Goal: Task Accomplishment & Management: Manage account settings

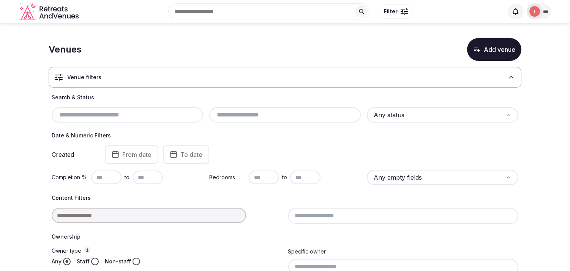
click at [120, 119] on input "text" at bounding box center [128, 114] width 146 height 9
paste input "**********"
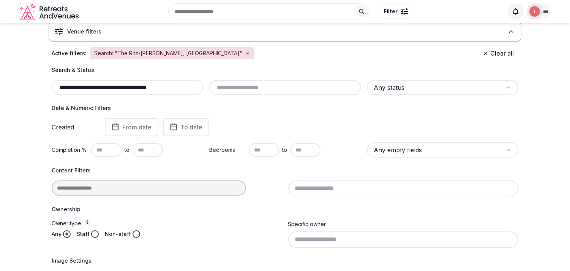
scroll to position [45, 0]
drag, startPoint x: 135, startPoint y: 87, endPoint x: 56, endPoint y: 86, distance: 79.4
click at [56, 86] on input "**********" at bounding box center [128, 88] width 146 height 9
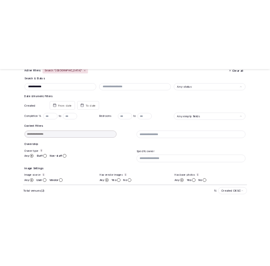
scroll to position [207, 0]
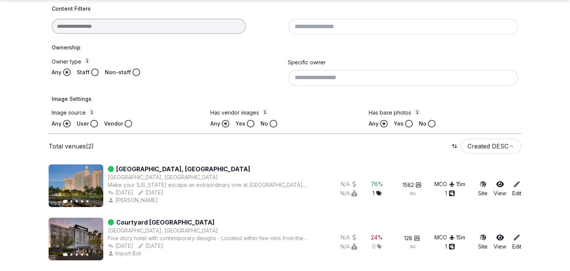
type input "**********"
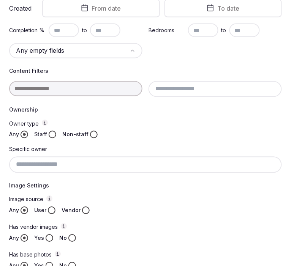
scroll to position [85, 0]
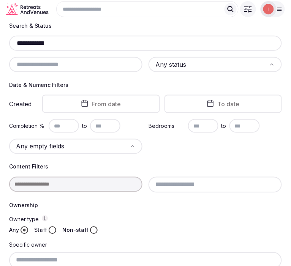
drag, startPoint x: 87, startPoint y: 45, endPoint x: 4, endPoint y: 44, distance: 83.6
click at [4, 44] on section "**********" at bounding box center [145, 255] width 291 height 644
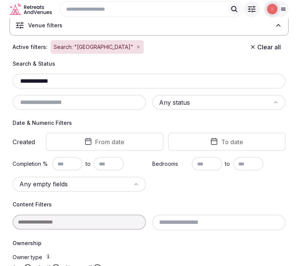
scroll to position [0, 0]
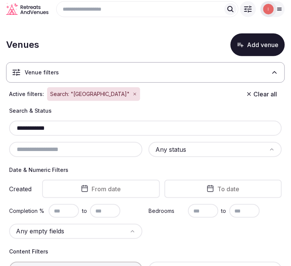
click at [264, 48] on button "Add venue" at bounding box center [258, 44] width 54 height 23
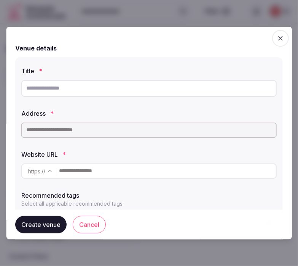
click at [88, 89] on input "text" at bounding box center [148, 88] width 255 height 17
paste input "**********"
type input "**********"
click at [146, 128] on input "text" at bounding box center [148, 129] width 255 height 15
paste input "**********"
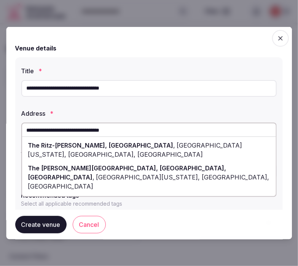
click at [195, 164] on div "The [PERSON_NAME][GEOGRAPHIC_DATA], [GEOGRAPHIC_DATA], [GEOGRAPHIC_DATA] , [GEO…" at bounding box center [148, 177] width 253 height 32
type input "**********"
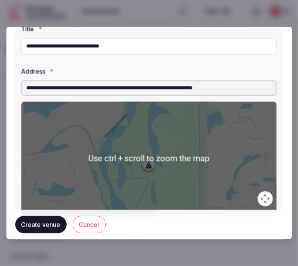
scroll to position [166, 0]
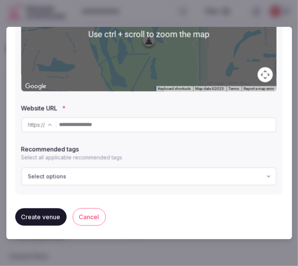
click at [151, 130] on input "text" at bounding box center [167, 124] width 216 height 15
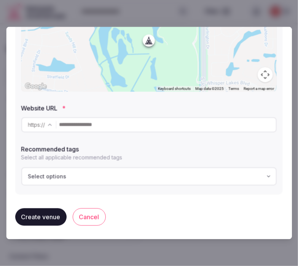
click at [143, 127] on input "text" at bounding box center [167, 124] width 216 height 15
paste input "**********"
type input "**********"
click at [48, 212] on button "Create venue" at bounding box center [40, 216] width 51 height 17
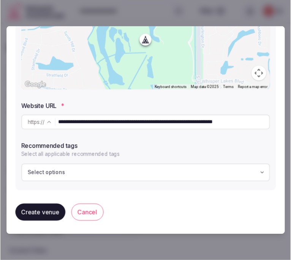
scroll to position [0, 0]
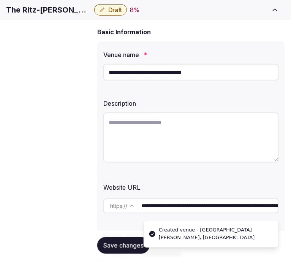
scroll to position [84, 0]
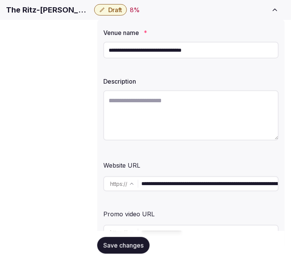
click at [174, 116] on textarea at bounding box center [191, 115] width 176 height 50
paste textarea "**********"
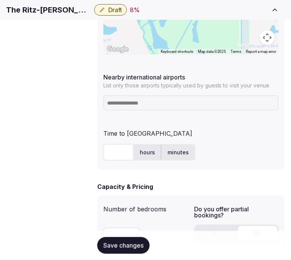
scroll to position [464, 0]
type textarea "**********"
click at [207, 100] on input at bounding box center [191, 102] width 176 height 15
click at [76, 10] on h1 "The Ritz-[PERSON_NAME], [GEOGRAPHIC_DATA]" at bounding box center [48, 10] width 85 height 11
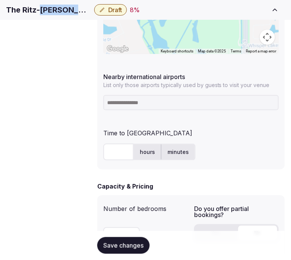
click at [76, 10] on h1 "The Ritz-[PERSON_NAME], [GEOGRAPHIC_DATA]" at bounding box center [48, 10] width 85 height 11
copy div "The Ritz-[PERSON_NAME], [GEOGRAPHIC_DATA]"
click at [169, 95] on input at bounding box center [191, 102] width 176 height 15
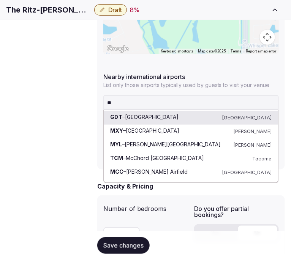
type input "***"
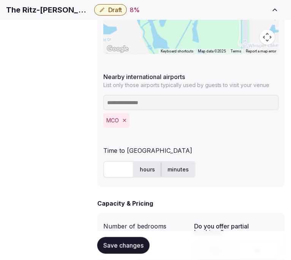
click at [107, 161] on input "text" at bounding box center [118, 169] width 30 height 17
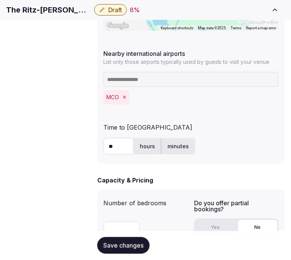
scroll to position [507, 0]
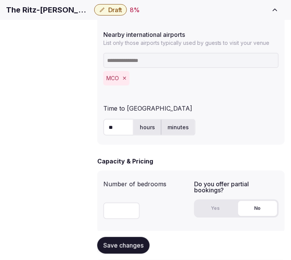
type input "**"
click at [130, 203] on input "number" at bounding box center [121, 211] width 36 height 17
type input "***"
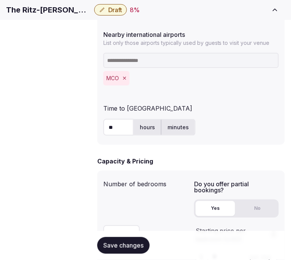
click at [217, 201] on button "Yes" at bounding box center [216, 208] width 40 height 15
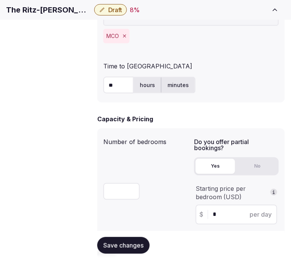
scroll to position [591, 0]
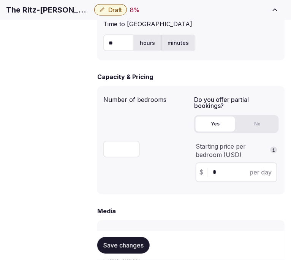
drag, startPoint x: 221, startPoint y: 149, endPoint x: 207, endPoint y: 156, distance: 15.6
click at [207, 163] on div "$ * per day" at bounding box center [237, 173] width 82 height 20
drag, startPoint x: 214, startPoint y: 156, endPoint x: 200, endPoint y: 157, distance: 14.5
click at [200, 163] on div "$ * per day" at bounding box center [237, 173] width 82 height 20
drag, startPoint x: 213, startPoint y: 154, endPoint x: 201, endPoint y: 156, distance: 11.7
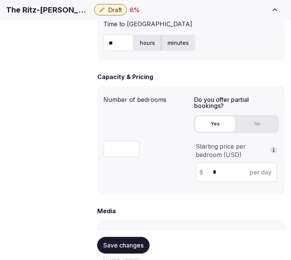
click at [201, 163] on div "$ * per day" at bounding box center [237, 173] width 82 height 20
click at [232, 163] on div "$ ***** per day" at bounding box center [237, 173] width 82 height 20
click at [226, 168] on input "*****" at bounding box center [243, 172] width 61 height 9
drag, startPoint x: 228, startPoint y: 153, endPoint x: 223, endPoint y: 154, distance: 5.4
click at [223, 168] on input "*****" at bounding box center [243, 172] width 61 height 9
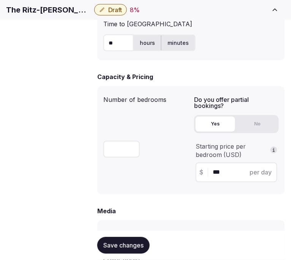
type input "***"
click at [126, 250] on button "Save changes" at bounding box center [123, 245] width 52 height 17
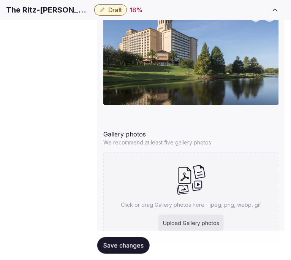
scroll to position [872, 0]
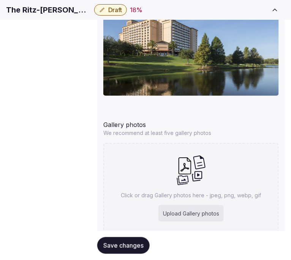
click at [194, 155] on icon at bounding box center [191, 170] width 30 height 31
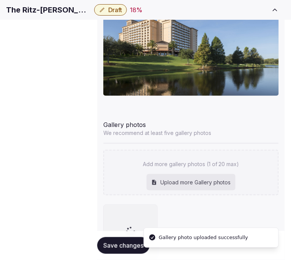
scroll to position [94, 0]
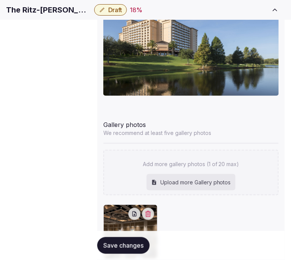
click at [195, 174] on div "Upload more Gallery photos" at bounding box center [191, 182] width 89 height 17
type input "**********"
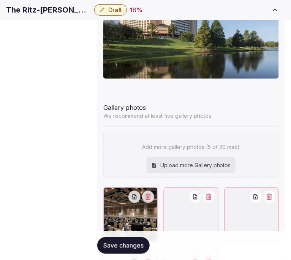
scroll to position [914, 0]
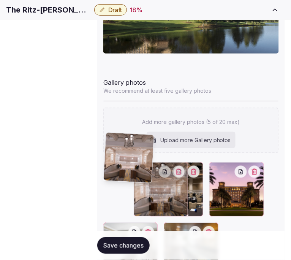
drag, startPoint x: 198, startPoint y: 139, endPoint x: 111, endPoint y: 139, distance: 87.4
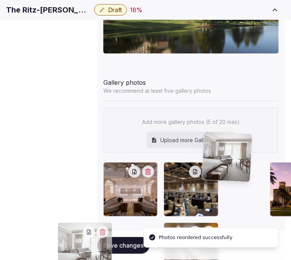
drag, startPoint x: 245, startPoint y: 137, endPoint x: 201, endPoint y: 136, distance: 44.1
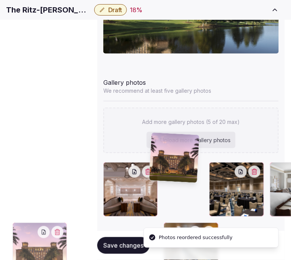
drag, startPoint x: 245, startPoint y: 139, endPoint x: 147, endPoint y: 135, distance: 97.4
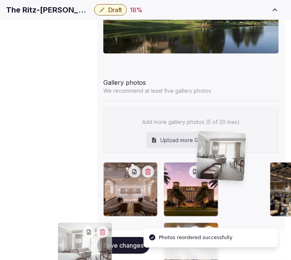
drag, startPoint x: 243, startPoint y: 138, endPoint x: 200, endPoint y: 137, distance: 43.3
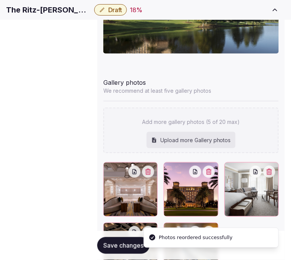
click at [126, 245] on span "Save changes" at bounding box center [123, 246] width 40 height 8
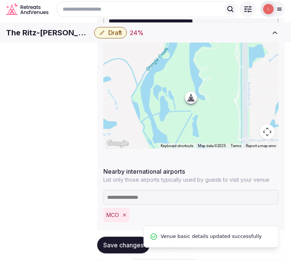
scroll to position [281, 0]
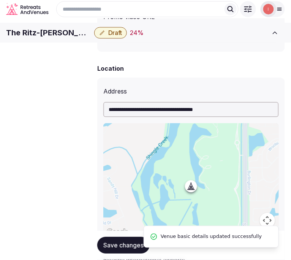
click at [127, 35] on button "Draft" at bounding box center [110, 32] width 33 height 11
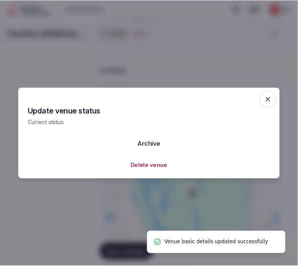
scroll to position [111, 0]
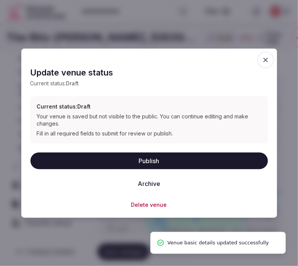
click at [158, 161] on button "Publish" at bounding box center [148, 161] width 237 height 17
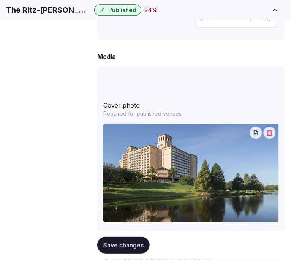
scroll to position [0, 0]
click at [0, 0] on span "Pricing and policies" at bounding box center [0, 0] width 0 height 0
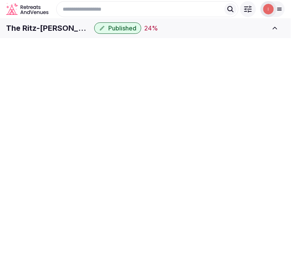
scroll to position [325, 0]
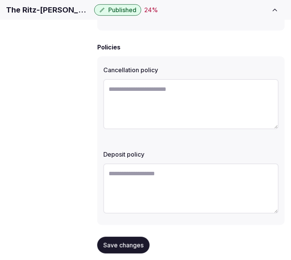
click at [91, 15] on h1 "The Ritz-[PERSON_NAME], [GEOGRAPHIC_DATA]" at bounding box center [48, 10] width 85 height 11
copy div "The Ritz-[PERSON_NAME], [GEOGRAPHIC_DATA]"
click at [210, 100] on textarea at bounding box center [191, 104] width 176 height 50
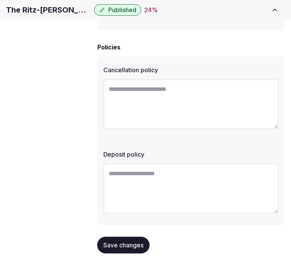
paste textarea "**********"
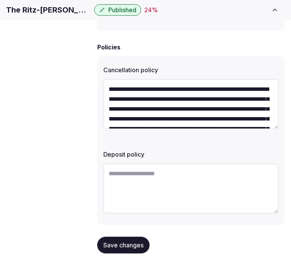
scroll to position [53, 0]
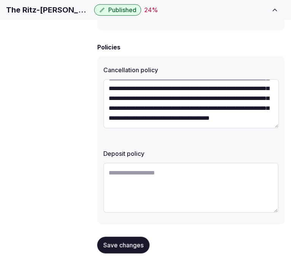
type textarea "**********"
click at [160, 167] on textarea at bounding box center [191, 188] width 176 height 50
paste textarea "**********"
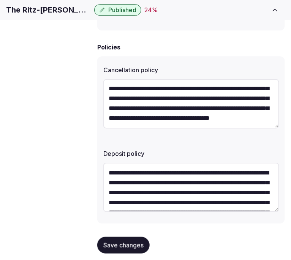
scroll to position [33, 0]
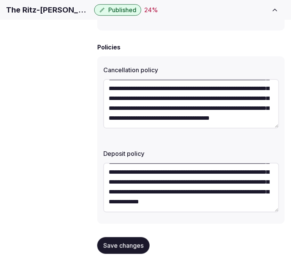
type textarea "**********"
click at [122, 247] on button "Save changes" at bounding box center [123, 245] width 52 height 17
click at [122, 242] on span "Save changes" at bounding box center [123, 246] width 40 height 8
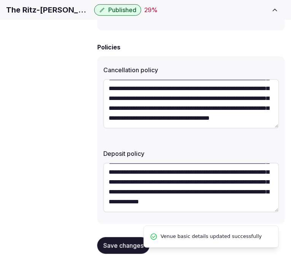
scroll to position [40, 0]
click at [0, 0] on span "Retreat spaces" at bounding box center [0, 0] width 0 height 0
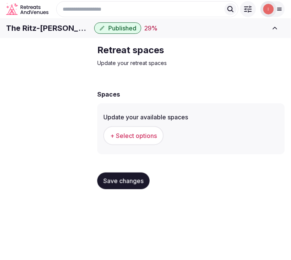
scroll to position [42, 0]
click at [134, 145] on button "+ Select options" at bounding box center [133, 135] width 60 height 19
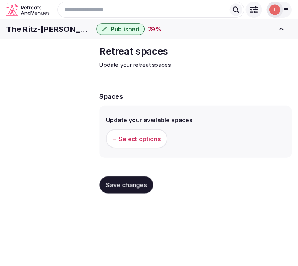
scroll to position [0, 0]
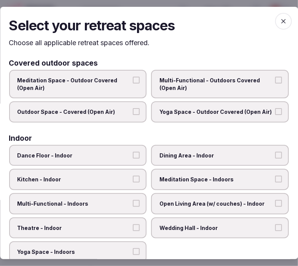
click at [190, 156] on span "Dining Area - Indoor" at bounding box center [216, 156] width 113 height 8
click at [275, 156] on button "Dining Area - Indoor" at bounding box center [278, 155] width 7 height 7
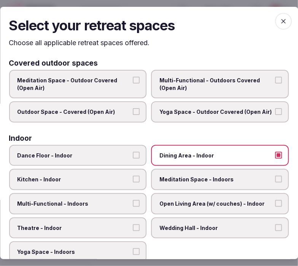
click at [172, 182] on label "Meditation Space - Indoors" at bounding box center [220, 179] width 138 height 21
click at [275, 182] on button "Meditation Space - Indoors" at bounding box center [278, 179] width 7 height 7
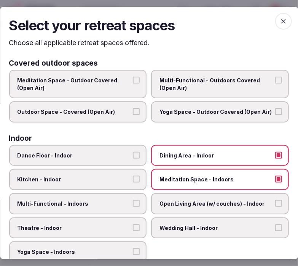
click at [170, 180] on span "Meditation Space - Indoors" at bounding box center [216, 180] width 113 height 8
click at [275, 180] on button "Meditation Space - Indoors" at bounding box center [278, 179] width 7 height 7
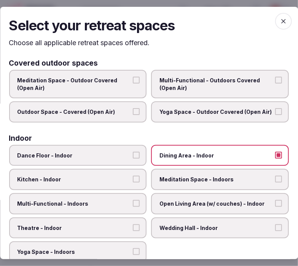
click at [222, 87] on span "Multi-Functional - Outdoors Covered (Open Air)" at bounding box center [216, 84] width 113 height 15
click at [275, 84] on button "Multi-Functional - Outdoors Covered (Open Air)" at bounding box center [278, 80] width 7 height 7
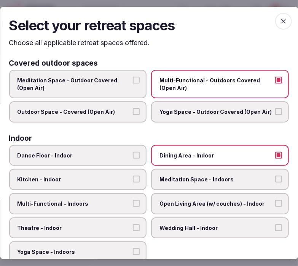
click at [154, 180] on label "Meditation Space - Indoors" at bounding box center [220, 179] width 138 height 21
click at [275, 180] on button "Meditation Space - Indoors" at bounding box center [278, 179] width 7 height 7
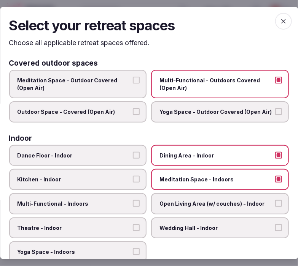
click at [160, 179] on span "Meditation Space - Indoors" at bounding box center [216, 180] width 113 height 8
click at [275, 179] on button "Meditation Space - Indoors" at bounding box center [278, 179] width 7 height 7
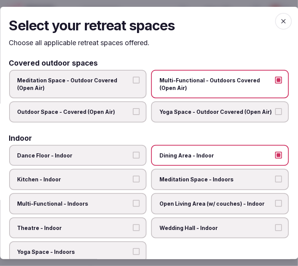
click at [128, 197] on label "Multi-Functional - Indoors" at bounding box center [78, 203] width 138 height 21
click at [133, 200] on button "Multi-Functional - Indoors" at bounding box center [136, 203] width 7 height 7
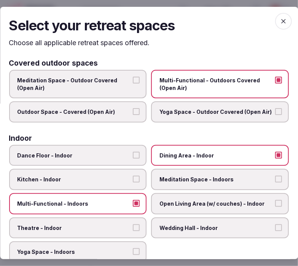
click at [127, 225] on span "Theatre - Indoor" at bounding box center [73, 229] width 113 height 8
click at [133, 225] on button "Theatre - Indoor" at bounding box center [136, 228] width 7 height 7
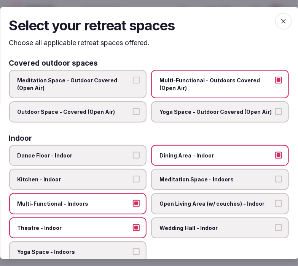
click at [164, 207] on label "Open Living Area (w/ couches) - Indoor" at bounding box center [220, 203] width 138 height 21
click at [275, 207] on button "Open Living Area (w/ couches) - Indoor" at bounding box center [278, 203] width 7 height 7
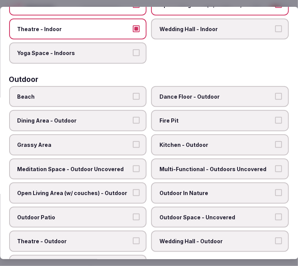
scroll to position [211, 0]
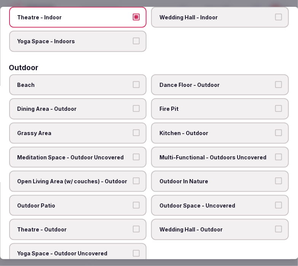
click at [106, 111] on label "Dining Area - Outdoor" at bounding box center [78, 108] width 138 height 21
click at [133, 111] on button "Dining Area - Outdoor" at bounding box center [136, 108] width 7 height 7
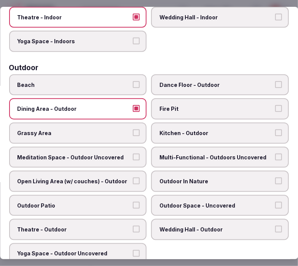
click at [108, 123] on label "Grassy Area" at bounding box center [78, 133] width 138 height 21
click at [133, 130] on button "Grassy Area" at bounding box center [136, 133] width 7 height 7
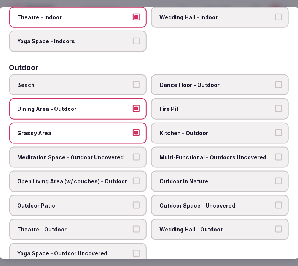
click at [186, 139] on div "Beach Dance Floor - Outdoor Dining Area - Outdoor Fire Pit Grassy Area Kitchen …" at bounding box center [148, 169] width 279 height 190
click at [181, 154] on span "Multi-Functional - Outdoors Uncovered" at bounding box center [216, 158] width 113 height 8
click at [275, 154] on button "Multi-Functional - Outdoors Uncovered" at bounding box center [278, 157] width 7 height 7
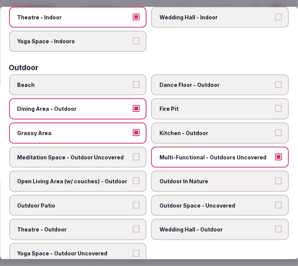
click at [168, 178] on span "Outdoor In Nature" at bounding box center [216, 182] width 113 height 8
click at [275, 178] on button "Outdoor In Nature" at bounding box center [278, 181] width 7 height 7
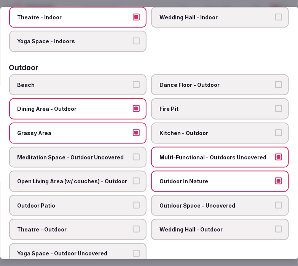
click at [120, 201] on label "Outdoor Patio" at bounding box center [78, 205] width 138 height 21
click at [133, 202] on button "Outdoor Patio" at bounding box center [136, 205] width 7 height 7
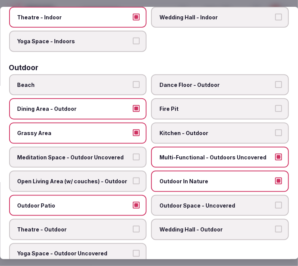
click at [179, 202] on span "Outdoor Space - Uncovered" at bounding box center [216, 206] width 113 height 8
click at [275, 202] on button "Outdoor Space - Uncovered" at bounding box center [278, 205] width 7 height 7
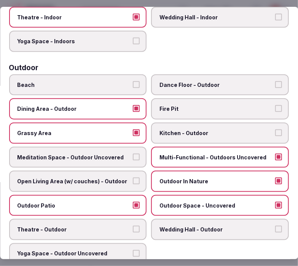
scroll to position [295, 0]
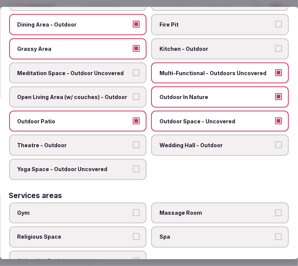
click at [105, 166] on span "Yoga Space - Outdoor Uncovered" at bounding box center [73, 170] width 113 height 8
click at [133, 166] on button "Yoga Space - Outdoor Uncovered" at bounding box center [136, 169] width 7 height 7
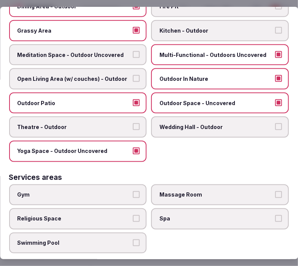
scroll to position [337, 0]
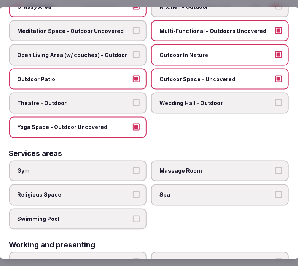
click at [119, 168] on span "Gym" at bounding box center [73, 172] width 113 height 8
click at [133, 168] on button "Gym" at bounding box center [136, 171] width 7 height 7
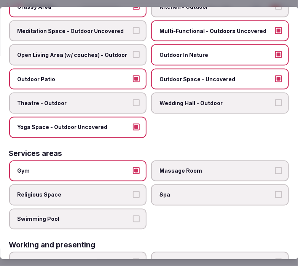
click at [181, 168] on span "Massage Room" at bounding box center [216, 172] width 113 height 8
click at [275, 168] on button "Massage Room" at bounding box center [278, 171] width 7 height 7
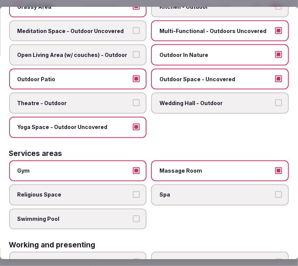
drag, startPoint x: 170, startPoint y: 189, endPoint x: 113, endPoint y: 203, distance: 58.9
click at [170, 189] on label "Spa" at bounding box center [220, 195] width 138 height 21
click at [275, 192] on button "Spa" at bounding box center [278, 195] width 7 height 7
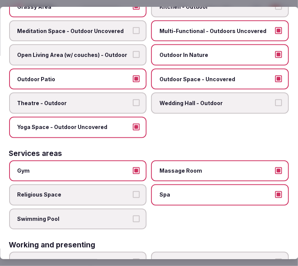
click at [113, 216] on span "Swimming Pool" at bounding box center [73, 220] width 113 height 8
click at [133, 216] on button "Swimming Pool" at bounding box center [136, 219] width 7 height 7
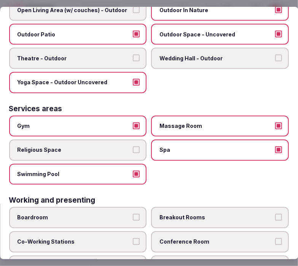
scroll to position [417, 0]
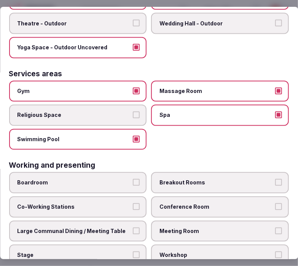
click at [175, 204] on span "Conference Room" at bounding box center [216, 208] width 113 height 8
click at [275, 204] on button "Conference Room" at bounding box center [278, 207] width 7 height 7
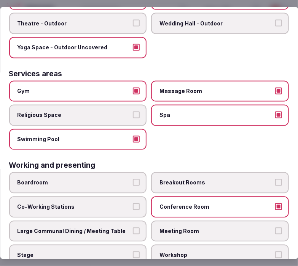
drag, startPoint x: 159, startPoint y: 213, endPoint x: 132, endPoint y: 215, distance: 26.7
click at [157, 221] on label "Meeting Room" at bounding box center [220, 231] width 138 height 21
click at [133, 228] on button "Large Communal Dining / Meeting Table" at bounding box center [136, 231] width 7 height 7
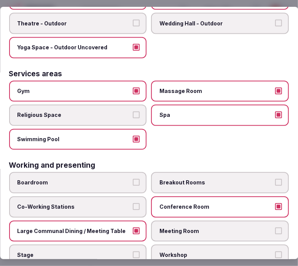
click at [244, 228] on span "Meeting Room" at bounding box center [216, 232] width 113 height 8
click at [275, 228] on button "Meeting Room" at bounding box center [278, 231] width 7 height 7
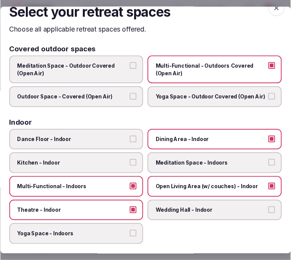
scroll to position [0, 0]
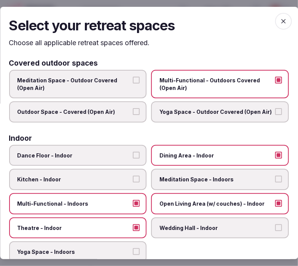
click at [279, 24] on icon "button" at bounding box center [283, 21] width 8 height 8
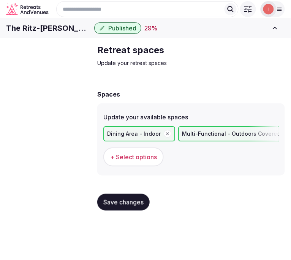
click at [130, 206] on span "Save changes" at bounding box center [123, 202] width 40 height 8
click at [0, 0] on span "Basic details" at bounding box center [0, 0] width 0 height 0
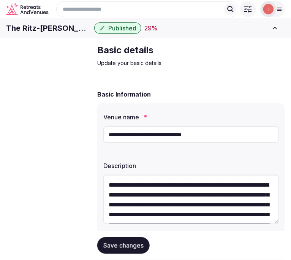
click at [163, 143] on input "**********" at bounding box center [191, 134] width 176 height 17
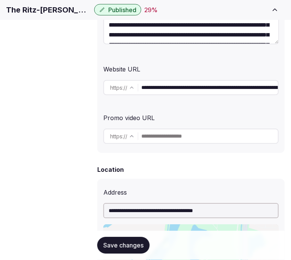
scroll to position [253, 0]
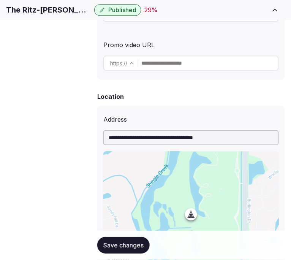
click at [0, 0] on span "Pricing and policies" at bounding box center [0, 0] width 0 height 0
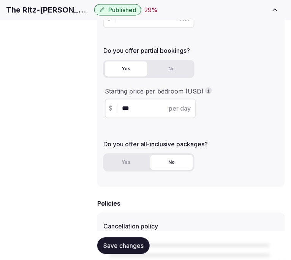
click at [0, 0] on span "Meeting spaces" at bounding box center [0, 0] width 0 height 0
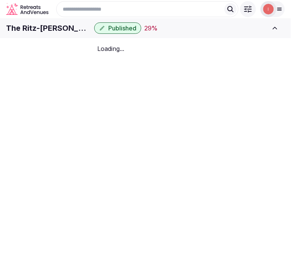
scroll to position [2, 0]
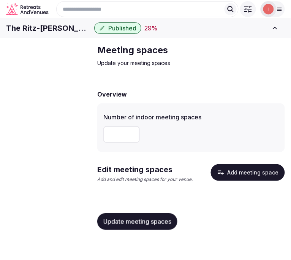
click at [98, 145] on div "Number of indoor meeting spaces" at bounding box center [191, 127] width 188 height 49
click at [106, 143] on input "number" at bounding box center [121, 134] width 36 height 17
type input "**"
click at [151, 225] on span "Update meeting spaces" at bounding box center [137, 222] width 68 height 8
click at [222, 176] on icon "button" at bounding box center [221, 173] width 8 height 8
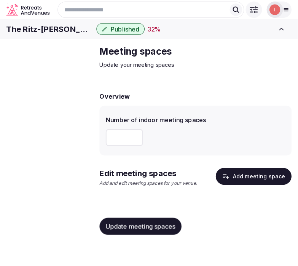
scroll to position [0, 0]
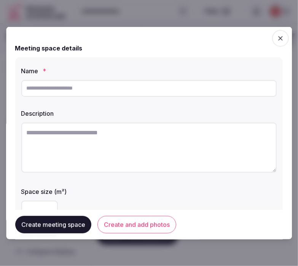
click at [153, 90] on input "text" at bounding box center [148, 88] width 255 height 17
paste input "**********"
type input "**********"
click at [44, 91] on input "**********" at bounding box center [148, 88] width 255 height 17
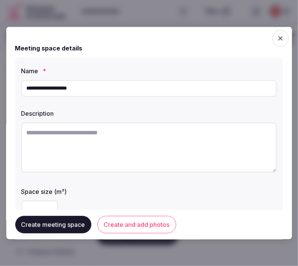
click at [76, 89] on input "**********" at bounding box center [148, 88] width 255 height 17
click at [129, 146] on textarea at bounding box center [148, 147] width 255 height 50
paste textarea "**********"
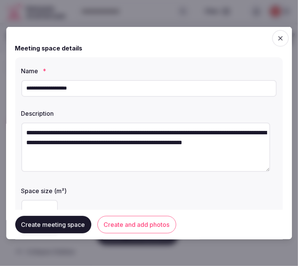
scroll to position [84, 0]
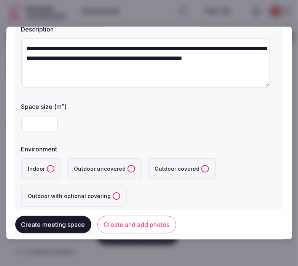
type textarea "**********"
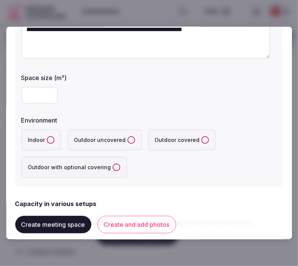
scroll to position [127, 0]
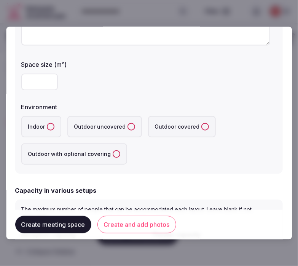
click at [36, 84] on input "number" at bounding box center [39, 81] width 36 height 17
type input "****"
click at [52, 125] on button "Indoor" at bounding box center [51, 127] width 8 height 8
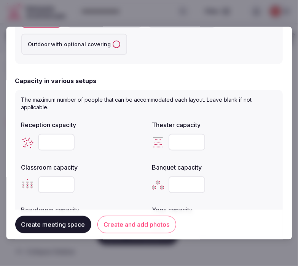
scroll to position [253, 0]
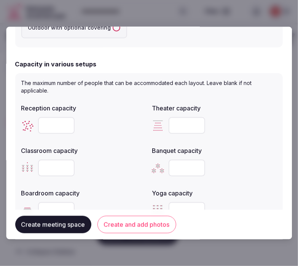
click at [65, 126] on input "*" at bounding box center [56, 125] width 36 height 17
drag, startPoint x: 51, startPoint y: 122, endPoint x: 40, endPoint y: 120, distance: 11.3
click at [40, 120] on input "*" at bounding box center [56, 125] width 36 height 17
type input "****"
click at [181, 122] on input "number" at bounding box center [187, 125] width 36 height 17
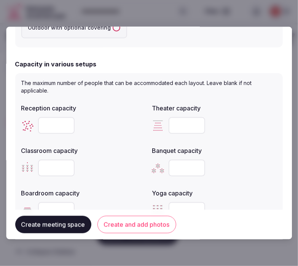
click at [181, 122] on input "number" at bounding box center [187, 125] width 36 height 17
type input "****"
click at [51, 168] on input "number" at bounding box center [56, 168] width 36 height 17
type input "****"
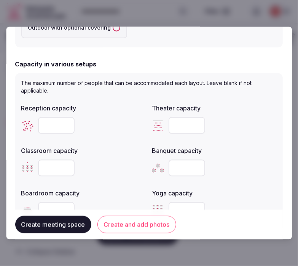
click at [234, 167] on div at bounding box center [214, 168] width 125 height 17
click at [176, 161] on input "number" at bounding box center [187, 168] width 36 height 17
type input "****"
click at [236, 185] on div "Yoga capacity" at bounding box center [214, 190] width 125 height 11
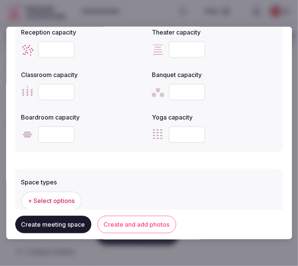
scroll to position [337, 0]
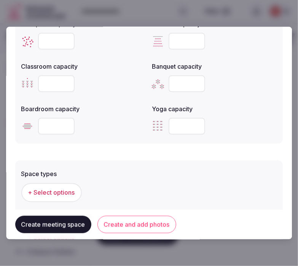
click at [68, 188] on span "+ Select options" at bounding box center [51, 192] width 47 height 8
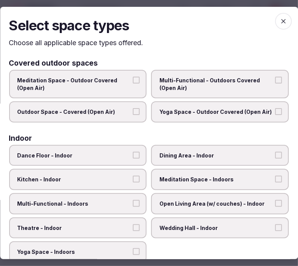
click at [163, 157] on span "Dining Area - Indoor" at bounding box center [216, 156] width 113 height 8
click at [275, 157] on button "Dining Area - Indoor" at bounding box center [278, 155] width 7 height 7
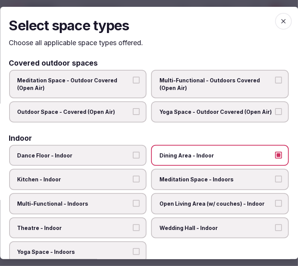
click at [169, 177] on span "Meditation Space - Indoors" at bounding box center [216, 180] width 113 height 8
click at [275, 177] on button "Meditation Space - Indoors" at bounding box center [278, 179] width 7 height 7
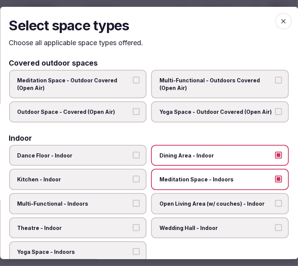
click at [168, 184] on label "Meditation Space - Indoors" at bounding box center [220, 179] width 138 height 21
click at [275, 183] on button "Meditation Space - Indoors" at bounding box center [278, 179] width 7 height 7
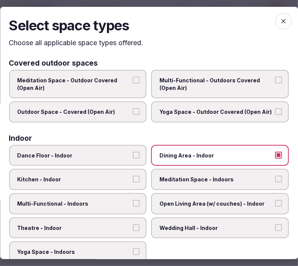
click at [164, 200] on span "Open Living Area (w/ couches) - Indoor" at bounding box center [216, 204] width 113 height 8
click at [275, 200] on button "Open Living Area (w/ couches) - Indoor" at bounding box center [278, 203] width 7 height 7
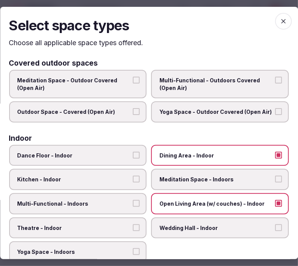
click at [173, 200] on span "Open Living Area (w/ couches) - Indoor" at bounding box center [216, 204] width 113 height 8
click at [129, 206] on label "Multi-Functional - Indoors" at bounding box center [78, 203] width 138 height 21
click at [133, 206] on button "Multi-Functional - Indoors" at bounding box center [136, 203] width 7 height 7
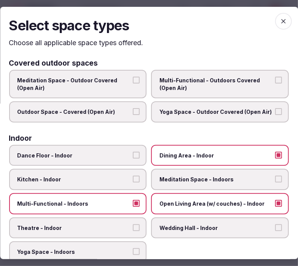
click at [125, 220] on label "Theatre - Indoor" at bounding box center [78, 228] width 138 height 21
click at [133, 225] on button "Theatre - Indoor" at bounding box center [136, 228] width 7 height 7
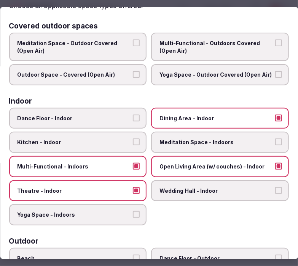
scroll to position [0, 0]
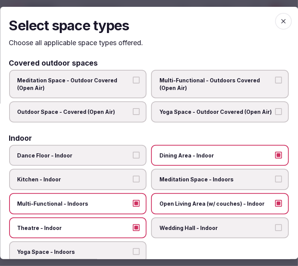
click at [284, 25] on div "Select space types Choose all applicable space types offered. Covered outdoor s…" at bounding box center [149, 133] width 298 height 253
click at [280, 22] on icon "button" at bounding box center [283, 21] width 8 height 8
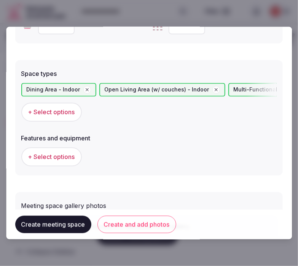
scroll to position [464, 0]
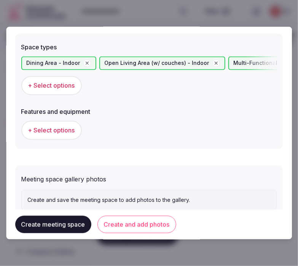
click at [62, 127] on span "+ Select options" at bounding box center [51, 131] width 47 height 8
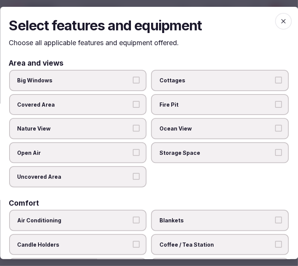
click at [133, 81] on button "Big Windows" at bounding box center [136, 80] width 7 height 7
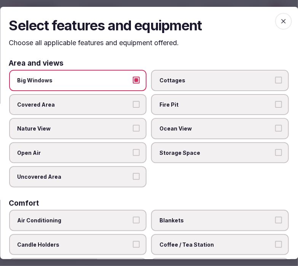
click at [133, 81] on button "Big Windows" at bounding box center [136, 80] width 7 height 7
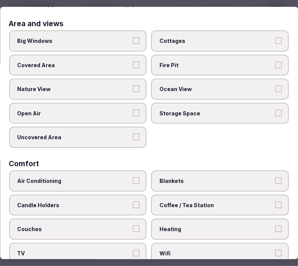
scroll to position [84, 0]
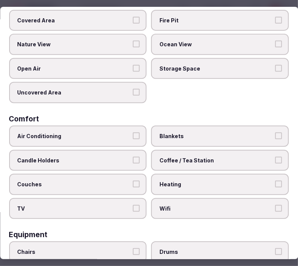
click at [138, 132] on label "Air Conditioning" at bounding box center [78, 136] width 138 height 21
click at [138, 133] on button "Air Conditioning" at bounding box center [136, 136] width 7 height 7
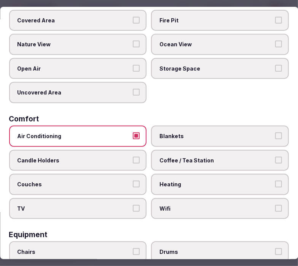
click at [154, 199] on label "Wifi" at bounding box center [220, 208] width 138 height 21
click at [275, 205] on button "Wifi" at bounding box center [278, 208] width 7 height 7
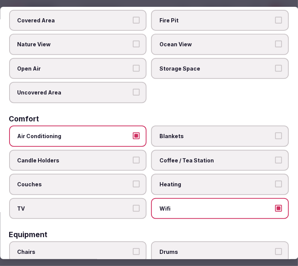
click at [200, 150] on label "Coffee / Tea Station" at bounding box center [220, 160] width 138 height 21
click at [275, 157] on button "Coffee / Tea Station" at bounding box center [278, 160] width 7 height 7
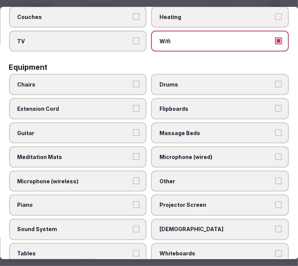
scroll to position [253, 0]
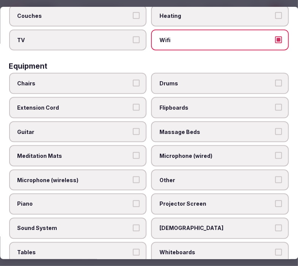
click at [126, 80] on span "Chairs" at bounding box center [73, 84] width 113 height 8
click at [133, 80] on button "Chairs" at bounding box center [136, 83] width 7 height 7
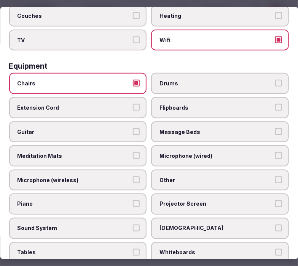
click at [200, 177] on span "Other" at bounding box center [216, 181] width 113 height 8
click at [275, 177] on button "Other" at bounding box center [278, 180] width 7 height 7
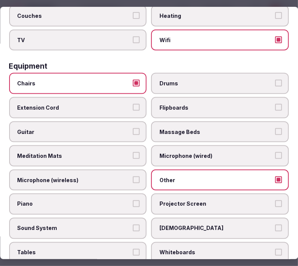
drag, startPoint x: 219, startPoint y: 195, endPoint x: 180, endPoint y: 214, distance: 43.7
click at [214, 201] on span "Projector Screen" at bounding box center [216, 205] width 113 height 8
click at [275, 201] on button "Projector Screen" at bounding box center [278, 204] width 7 height 7
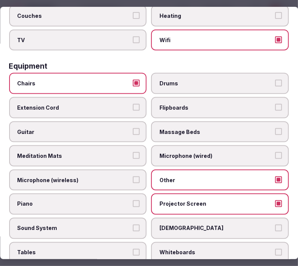
click at [142, 220] on label "Sound System" at bounding box center [78, 228] width 138 height 21
click at [140, 225] on button "Sound System" at bounding box center [136, 228] width 7 height 7
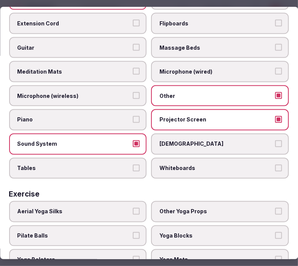
click at [136, 165] on button "Tables" at bounding box center [136, 168] width 7 height 7
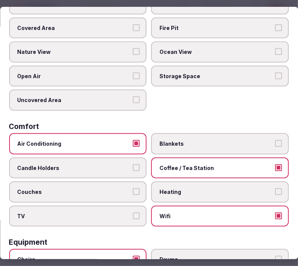
scroll to position [0, 0]
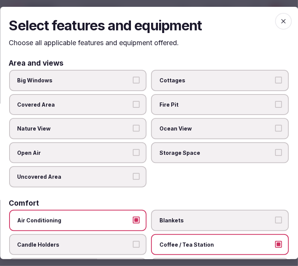
click at [279, 20] on icon "button" at bounding box center [283, 21] width 8 height 8
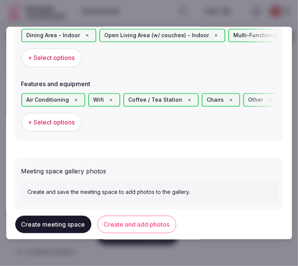
scroll to position [505, 0]
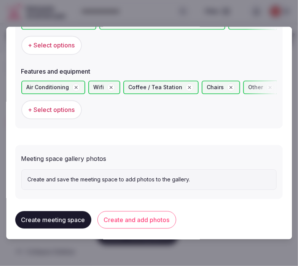
click at [146, 213] on button "Create and add photos" at bounding box center [136, 220] width 79 height 17
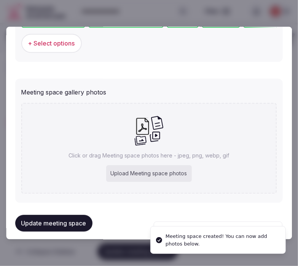
scroll to position [574, 0]
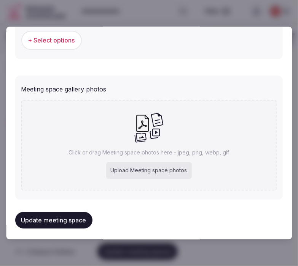
click at [182, 150] on p "Click or drag Meeting space photos here - jpeg, png, webp, gif" at bounding box center [149, 153] width 160 height 8
type input "**********"
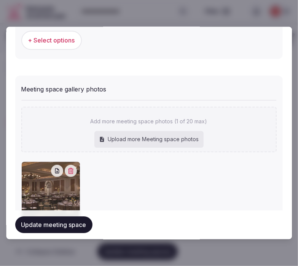
click at [76, 219] on button "Update meeting space" at bounding box center [53, 225] width 77 height 17
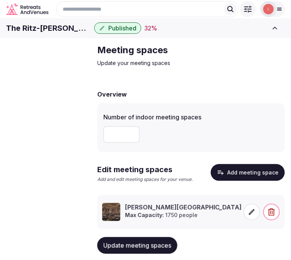
click at [123, 251] on button "Update meeting spaces" at bounding box center [137, 245] width 80 height 17
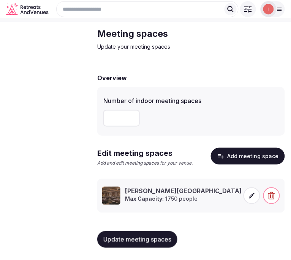
scroll to position [36, 0]
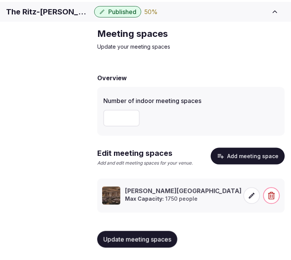
click at [172, 237] on button "Update meeting spaces" at bounding box center [137, 239] width 80 height 17
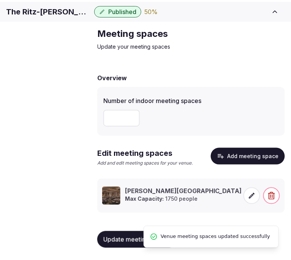
click at [0, 0] on span "Accommodations" at bounding box center [0, 0] width 0 height 0
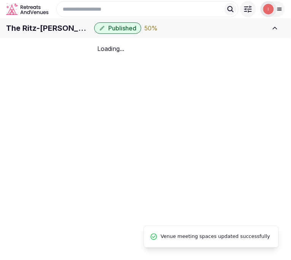
scroll to position [36, 0]
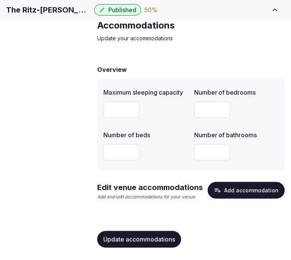
click at [244, 195] on button "Add accommodation" at bounding box center [246, 190] width 77 height 17
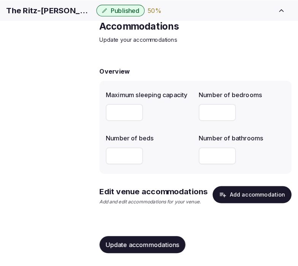
scroll to position [33, 0]
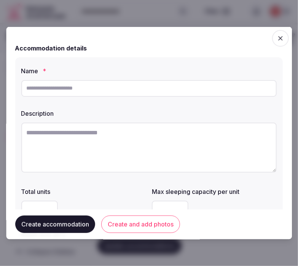
click at [183, 87] on input "text" at bounding box center [148, 88] width 255 height 17
drag, startPoint x: 100, startPoint y: 169, endPoint x: 104, endPoint y: 166, distance: 4.8
click at [100, 169] on textarea at bounding box center [148, 147] width 255 height 50
paste textarea "**********"
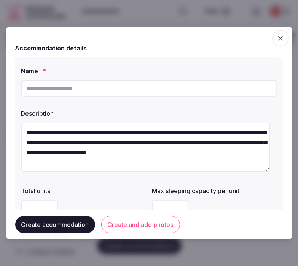
type textarea "**********"
click at [137, 83] on input "text" at bounding box center [148, 88] width 255 height 17
paste input "**********"
type input "**********"
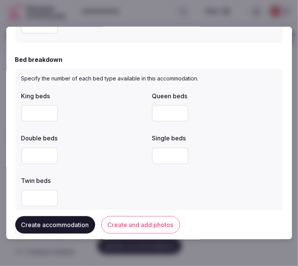
scroll to position [422, 0]
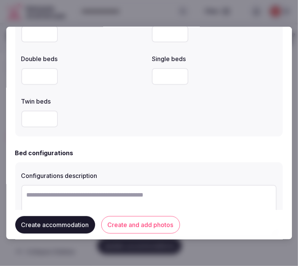
click at [173, 222] on button "Create and add photos" at bounding box center [140, 224] width 79 height 17
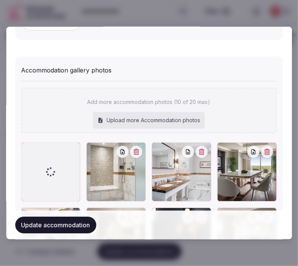
scroll to position [774, 0]
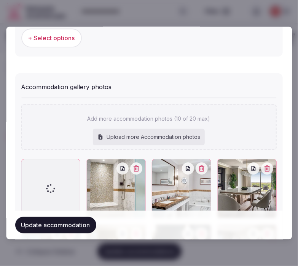
drag, startPoint x: 280, startPoint y: 151, endPoint x: 286, endPoint y: 144, distance: 9.2
click at [285, 145] on div "**********" at bounding box center [148, 133] width 285 height 213
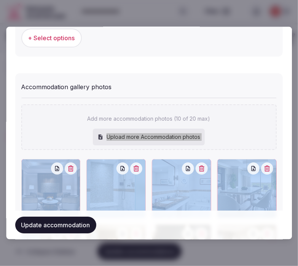
click at [142, 129] on div "Upload more Accommodation photos" at bounding box center [149, 137] width 112 height 17
type input "**********"
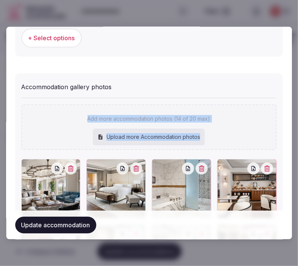
click at [74, 222] on button "Update accommodation" at bounding box center [55, 225] width 81 height 17
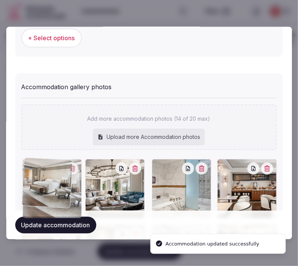
drag, startPoint x: 97, startPoint y: 165, endPoint x: 27, endPoint y: 161, distance: 69.3
click at [27, 161] on div at bounding box center [52, 189] width 59 height 59
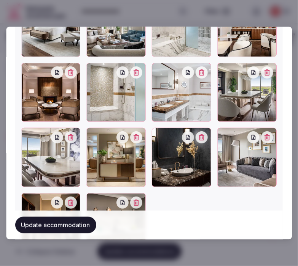
scroll to position [901, 0]
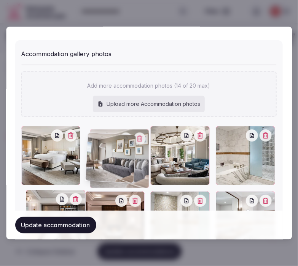
drag, startPoint x: 203, startPoint y: 123, endPoint x: 109, endPoint y: 65, distance: 110.6
click at [105, 56] on div "Accommodation gallery photos Add more accommodation photos (14 of 20 max) Uploa…" at bounding box center [148, 216] width 255 height 338
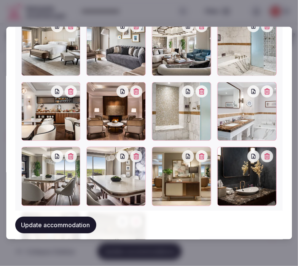
scroll to position [926, 0]
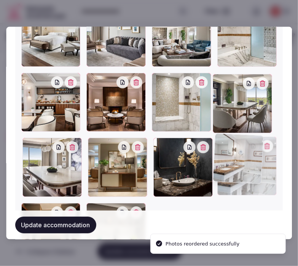
drag, startPoint x: 221, startPoint y: 73, endPoint x: 241, endPoint y: 162, distance: 91.1
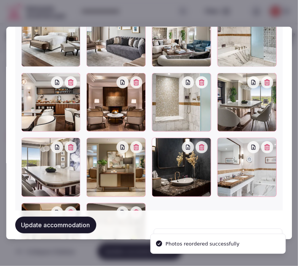
scroll to position [884, 0]
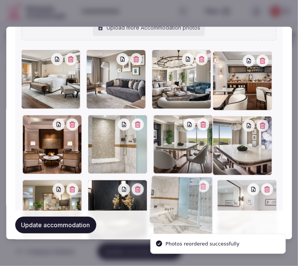
drag, startPoint x: 219, startPoint y: 54, endPoint x: 154, endPoint y: 172, distance: 134.7
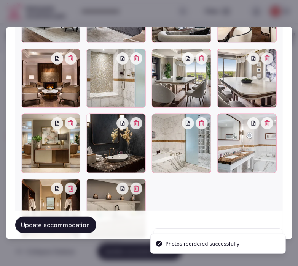
scroll to position [968, 0]
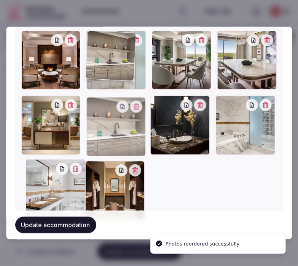
drag, startPoint x: 91, startPoint y: 163, endPoint x: 103, endPoint y: 58, distance: 105.5
click at [108, 97] on div at bounding box center [116, 126] width 59 height 59
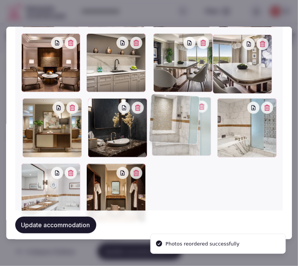
drag, startPoint x: 152, startPoint y: 35, endPoint x: 158, endPoint y: 100, distance: 66.1
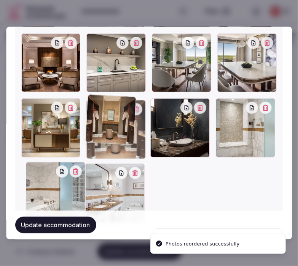
drag, startPoint x: 89, startPoint y: 165, endPoint x: 99, endPoint y: 117, distance: 49.3
click at [99, 117] on div at bounding box center [116, 129] width 59 height 59
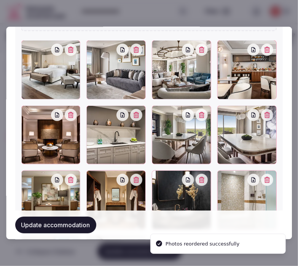
scroll to position [881, 0]
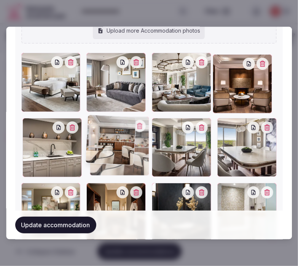
drag, startPoint x: 218, startPoint y: 59, endPoint x: 98, endPoint y: 131, distance: 140.1
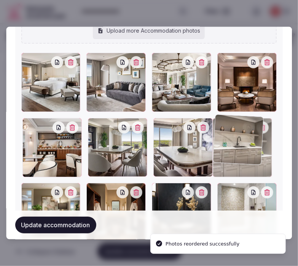
drag, startPoint x: 73, startPoint y: 127, endPoint x: 215, endPoint y: 128, distance: 142.5
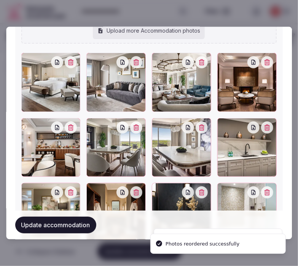
scroll to position [923, 0]
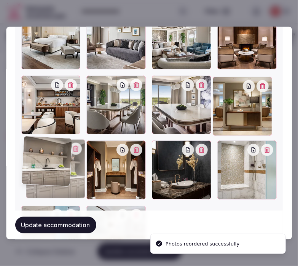
drag, startPoint x: 221, startPoint y: 78, endPoint x: 21, endPoint y: 143, distance: 210.7
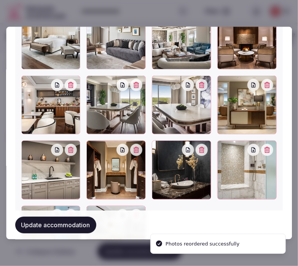
click at [74, 222] on button "Update accommodation" at bounding box center [55, 225] width 81 height 17
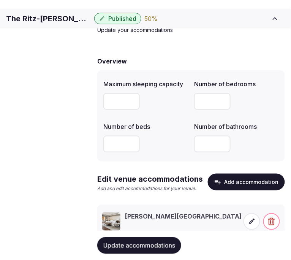
scroll to position [74, 0]
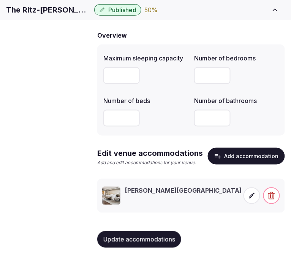
click at [251, 192] on icon at bounding box center [252, 196] width 8 height 8
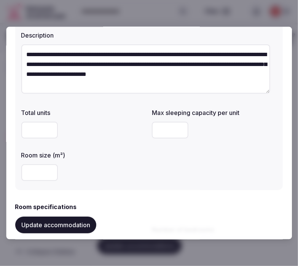
scroll to position [84, 0]
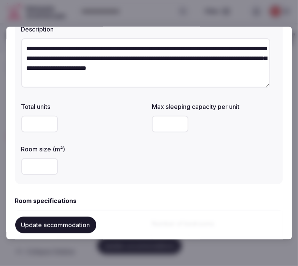
click at [169, 126] on input "number" at bounding box center [170, 124] width 36 height 17
drag, startPoint x: 168, startPoint y: 125, endPoint x: 150, endPoint y: 127, distance: 18.7
click at [152, 127] on input "*" at bounding box center [170, 124] width 36 height 17
type input "*"
click at [36, 172] on input "number" at bounding box center [39, 166] width 36 height 17
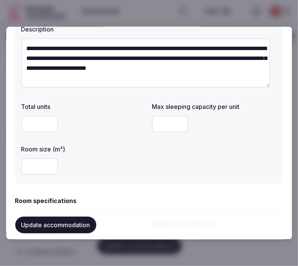
click at [36, 172] on input "number" at bounding box center [39, 166] width 36 height 17
type input "***"
click at [84, 180] on div "**********" at bounding box center [148, 78] width 267 height 211
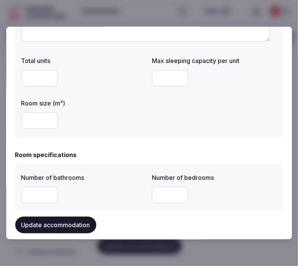
scroll to position [169, 0]
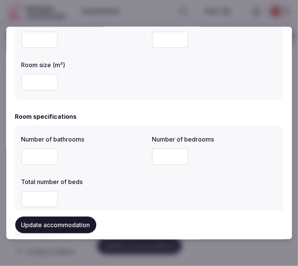
click at [28, 158] on input "number" at bounding box center [39, 156] width 36 height 17
type input "*"
click at [162, 160] on input "number" at bounding box center [170, 156] width 36 height 17
type input "*"
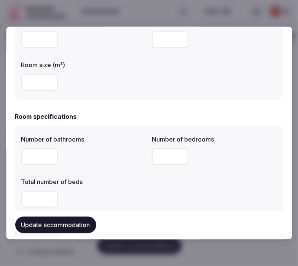
click at [154, 179] on div "Number of bathrooms * Number of bedrooms * Total number of beds" at bounding box center [148, 170] width 255 height 79
click at [29, 199] on input "number" at bounding box center [39, 199] width 36 height 17
type input "*"
click at [107, 182] on label "Total number of beds" at bounding box center [83, 182] width 125 height 6
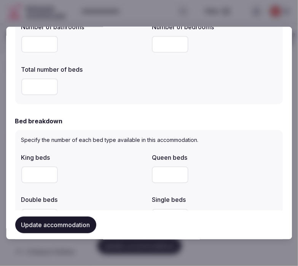
scroll to position [295, 0]
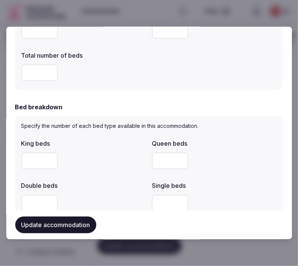
click at [39, 164] on input "number" at bounding box center [39, 160] width 36 height 17
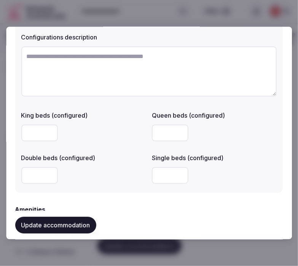
scroll to position [549, 0]
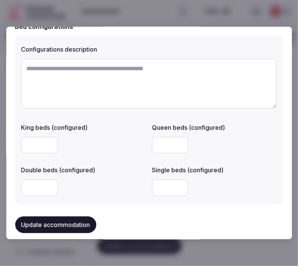
type input "*"
click at [39, 146] on input "number" at bounding box center [39, 145] width 36 height 17
type input "*"
click at [106, 160] on div "King beds (configured) * Queen beds (configured) Double beds (configured) Singl…" at bounding box center [148, 159] width 255 height 79
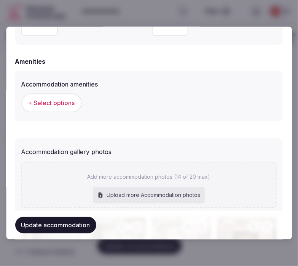
scroll to position [717, 0]
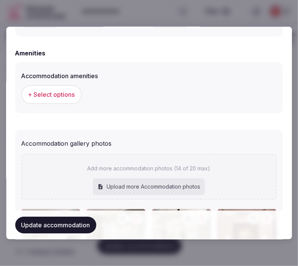
click at [65, 95] on span "+ Select options" at bounding box center [51, 94] width 47 height 8
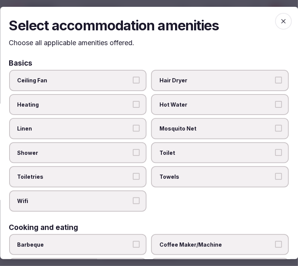
click at [92, 122] on label "Linen" at bounding box center [78, 128] width 138 height 21
click at [133, 125] on button "Linen" at bounding box center [136, 128] width 7 height 7
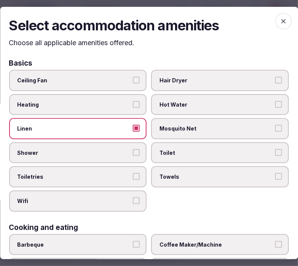
drag, startPoint x: 127, startPoint y: 150, endPoint x: 134, endPoint y: 162, distance: 14.0
click at [127, 151] on span "Shower" at bounding box center [73, 153] width 113 height 8
click at [133, 151] on button "Shower" at bounding box center [136, 152] width 7 height 7
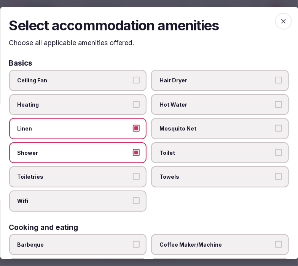
click at [138, 172] on label "Toiletries" at bounding box center [78, 176] width 138 height 21
click at [138, 173] on button "Toiletries" at bounding box center [136, 176] width 7 height 7
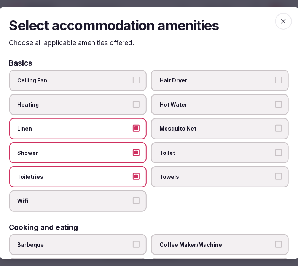
click at [139, 191] on label "Wifi" at bounding box center [78, 201] width 138 height 21
click at [139, 198] on button "Wifi" at bounding box center [136, 201] width 7 height 7
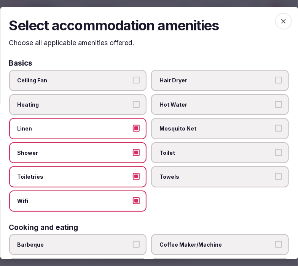
click at [203, 169] on label "Towels" at bounding box center [220, 176] width 138 height 21
click at [275, 173] on button "Towels" at bounding box center [278, 176] width 7 height 7
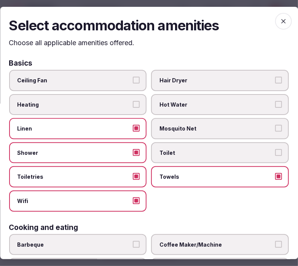
click at [204, 152] on span "Toilet" at bounding box center [216, 153] width 113 height 8
click at [275, 152] on button "Toilet" at bounding box center [278, 152] width 7 height 7
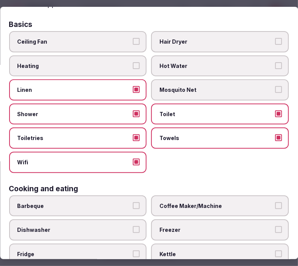
scroll to position [84, 0]
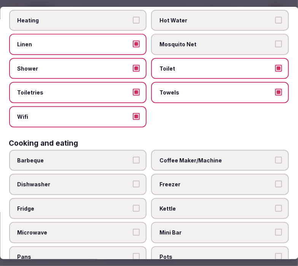
click at [201, 157] on span "Coffee Maker/Machine" at bounding box center [216, 161] width 113 height 8
click at [275, 157] on button "Coffee Maker/Machine" at bounding box center [278, 160] width 7 height 7
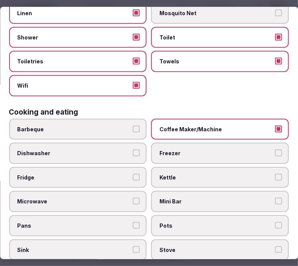
scroll to position [169, 0]
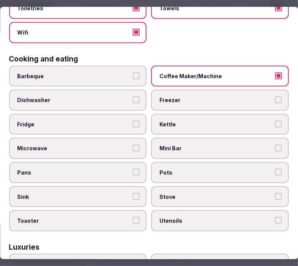
click at [209, 121] on span "Kettle" at bounding box center [216, 125] width 113 height 8
click at [275, 121] on button "Kettle" at bounding box center [278, 124] width 7 height 7
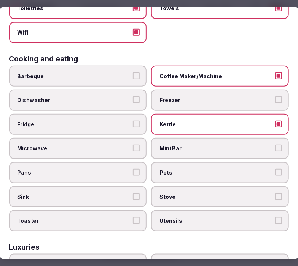
click at [215, 138] on label "Mini Bar" at bounding box center [220, 148] width 138 height 21
click at [275, 145] on button "Mini Bar" at bounding box center [278, 148] width 7 height 7
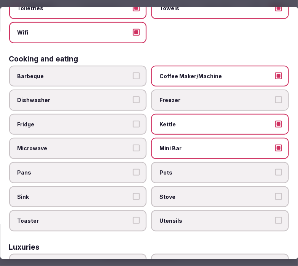
drag, startPoint x: 224, startPoint y: 163, endPoint x: 228, endPoint y: 176, distance: 13.6
click at [225, 169] on span "Pots" at bounding box center [216, 173] width 113 height 8
click at [275, 169] on button "Pots" at bounding box center [278, 172] width 7 height 7
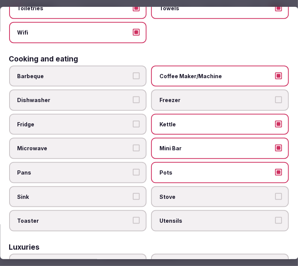
drag, startPoint x: 230, startPoint y: 185, endPoint x: 230, endPoint y: 196, distance: 11.0
click at [230, 193] on span "Stove" at bounding box center [216, 197] width 113 height 8
click at [275, 193] on button "Stove" at bounding box center [278, 196] width 7 height 7
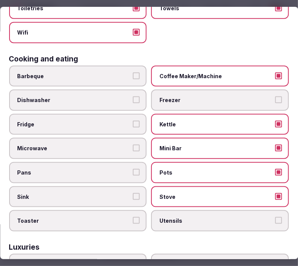
drag, startPoint x: 227, startPoint y: 205, endPoint x: 107, endPoint y: 204, distance: 120.1
click at [203, 211] on label "Utensils" at bounding box center [220, 221] width 138 height 21
click at [275, 217] on button "Utensils" at bounding box center [278, 220] width 7 height 7
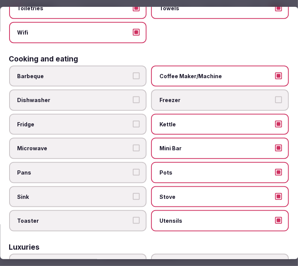
drag, startPoint x: 102, startPoint y: 213, endPoint x: 106, endPoint y: 211, distance: 4.9
click at [103, 217] on span "Toaster" at bounding box center [73, 221] width 113 height 8
click at [133, 217] on button "Toaster" at bounding box center [136, 220] width 7 height 7
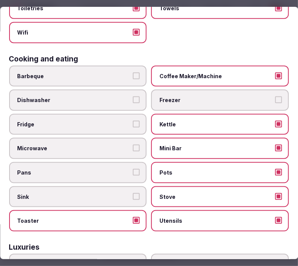
click at [138, 211] on label "Toaster" at bounding box center [78, 221] width 138 height 21
click at [138, 217] on button "Toaster" at bounding box center [136, 220] width 7 height 7
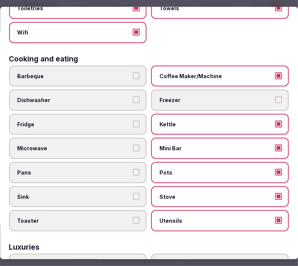
drag, startPoint x: 135, startPoint y: 187, endPoint x: 135, endPoint y: 173, distance: 14.4
click at [135, 187] on label "Sink" at bounding box center [78, 197] width 138 height 21
click at [135, 193] on button "Sink" at bounding box center [136, 196] width 7 height 7
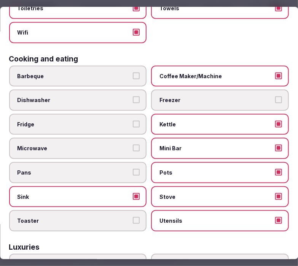
click at [135, 169] on button "Pans" at bounding box center [136, 172] width 7 height 7
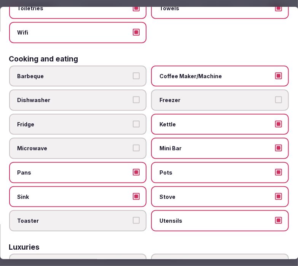
click at [127, 145] on span "Microwave" at bounding box center [73, 149] width 113 height 8
click at [133, 145] on button "Microwave" at bounding box center [136, 148] width 7 height 7
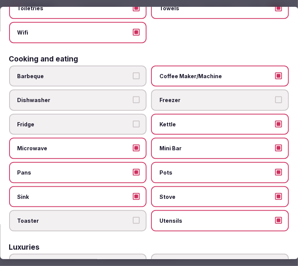
drag, startPoint x: 125, startPoint y: 123, endPoint x: 126, endPoint y: 107, distance: 16.0
click at [125, 122] on label "Fridge" at bounding box center [78, 124] width 138 height 21
click at [133, 122] on button "Fridge" at bounding box center [136, 124] width 7 height 7
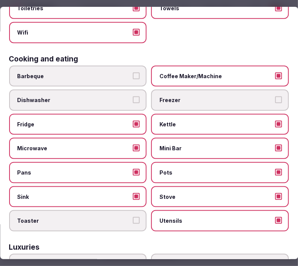
click at [125, 90] on label "Dishwasher" at bounding box center [78, 100] width 138 height 21
click at [133, 97] on button "Dishwasher" at bounding box center [136, 100] width 7 height 7
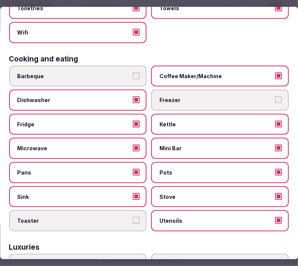
click at [135, 100] on label "Dishwasher" at bounding box center [78, 100] width 138 height 21
click at [135, 100] on button "Dishwasher" at bounding box center [136, 100] width 7 height 7
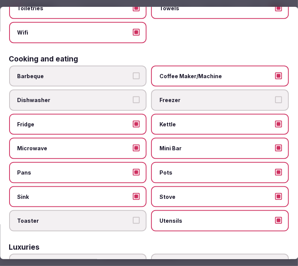
click at [165, 122] on span "Kettle" at bounding box center [216, 125] width 113 height 8
click at [275, 122] on button "Kettle" at bounding box center [278, 124] width 7 height 7
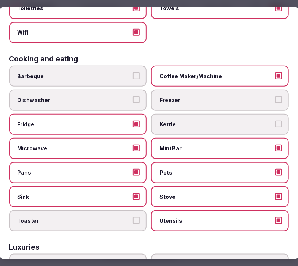
click at [173, 122] on span "Kettle" at bounding box center [216, 125] width 113 height 8
click at [275, 122] on button "Kettle" at bounding box center [278, 124] width 7 height 7
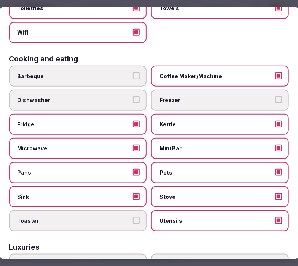
click at [190, 169] on span "Pots" at bounding box center [216, 173] width 113 height 8
click at [275, 169] on button "Pots" at bounding box center [278, 172] width 7 height 7
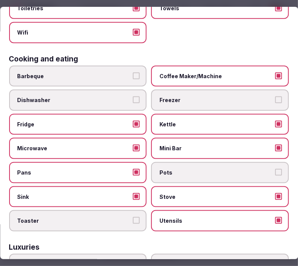
click at [201, 187] on label "Stove" at bounding box center [220, 197] width 138 height 21
click at [275, 193] on button "Stove" at bounding box center [278, 196] width 7 height 7
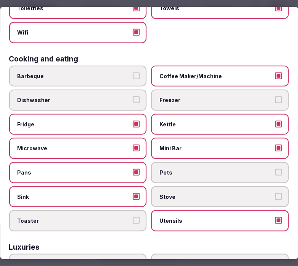
click at [117, 169] on label "Pans" at bounding box center [78, 172] width 138 height 21
click at [133, 169] on button "Pans" at bounding box center [136, 172] width 7 height 7
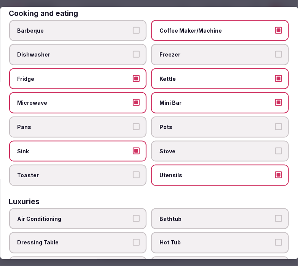
scroll to position [211, 0]
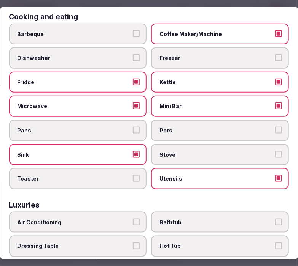
click at [136, 103] on button "Microwave" at bounding box center [136, 106] width 7 height 7
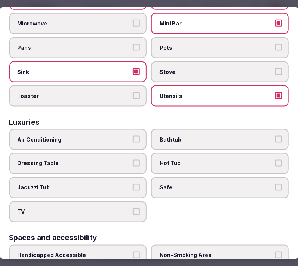
scroll to position [295, 0]
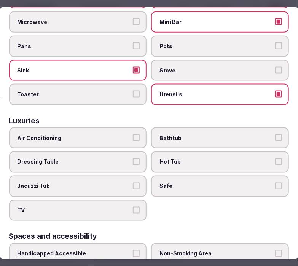
click at [88, 139] on div "Air Conditioning Bathtub Dressing Table Hot Tub Jacuzzi Tub Safe TV" at bounding box center [148, 174] width 279 height 93
click at [138, 130] on label "Air Conditioning" at bounding box center [78, 138] width 138 height 21
click at [138, 135] on button "Air Conditioning" at bounding box center [136, 138] width 7 height 7
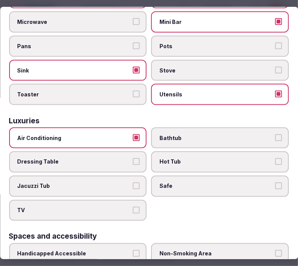
click at [168, 128] on label "Bathtub" at bounding box center [220, 138] width 138 height 21
click at [275, 135] on button "Bathtub" at bounding box center [278, 138] width 7 height 7
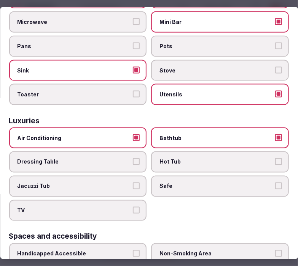
click at [198, 183] on span "Safe" at bounding box center [216, 187] width 113 height 8
click at [275, 183] on button "Safe" at bounding box center [278, 186] width 7 height 7
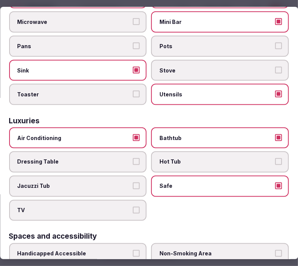
click at [133, 207] on button "TV" at bounding box center [136, 210] width 7 height 7
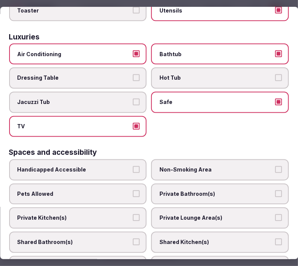
scroll to position [380, 0]
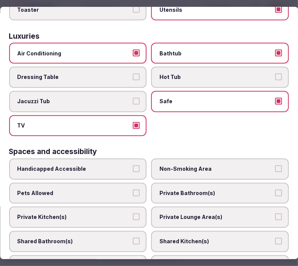
click at [188, 187] on label "Private Bathroom(s)" at bounding box center [220, 193] width 138 height 21
click at [275, 190] on button "Private Bathroom(s)" at bounding box center [278, 193] width 7 height 7
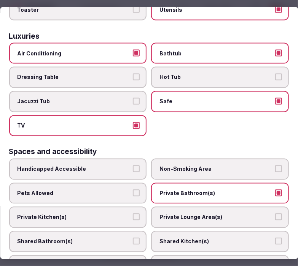
click at [189, 214] on span "Private Lounge Area(s)" at bounding box center [216, 218] width 113 height 8
click at [275, 214] on button "Private Lounge Area(s)" at bounding box center [278, 217] width 7 height 7
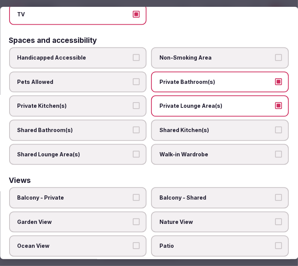
scroll to position [504, 0]
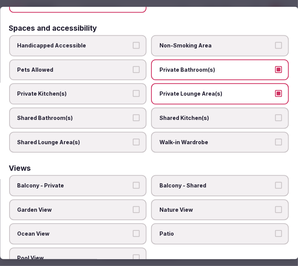
drag, startPoint x: 130, startPoint y: 172, endPoint x: 160, endPoint y: 179, distance: 30.9
click at [133, 182] on button "Balcony - Private" at bounding box center [136, 185] width 7 height 7
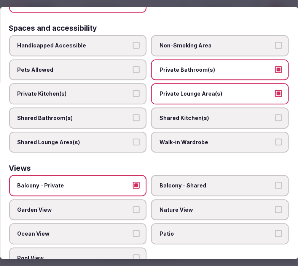
click at [182, 206] on span "Nature View" at bounding box center [216, 210] width 113 height 8
click at [275, 206] on button "Nature View" at bounding box center [278, 209] width 7 height 7
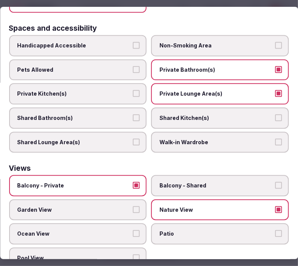
click at [125, 206] on span "Garden View" at bounding box center [73, 210] width 113 height 8
click at [133, 206] on button "Garden View" at bounding box center [136, 209] width 7 height 7
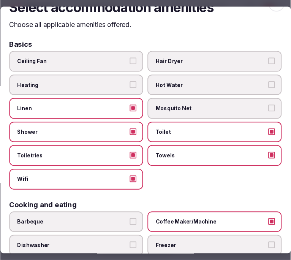
scroll to position [0, 0]
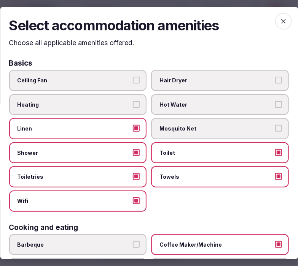
click at [282, 19] on span "button" at bounding box center [283, 21] width 17 height 17
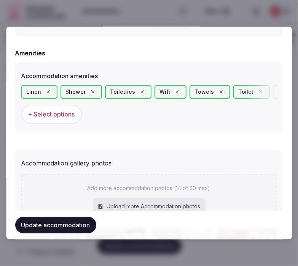
click at [75, 225] on button "Update accommodation" at bounding box center [55, 225] width 81 height 17
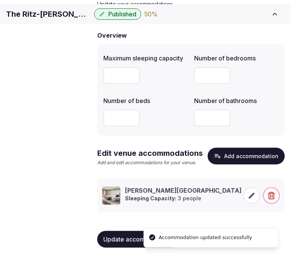
scroll to position [79, 0]
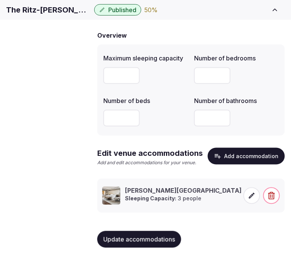
click at [0, 0] on span "Amenities" at bounding box center [0, 0] width 0 height 0
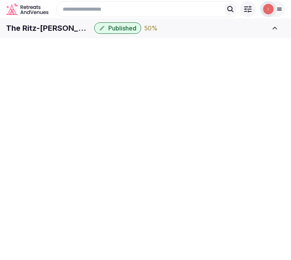
scroll to position [2, 0]
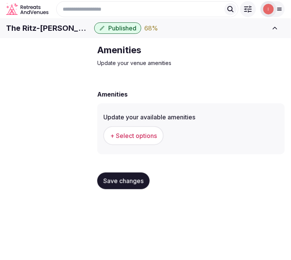
click at [147, 140] on span "+ Select options" at bounding box center [133, 135] width 47 height 8
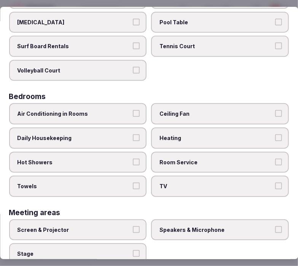
scroll to position [84, 0]
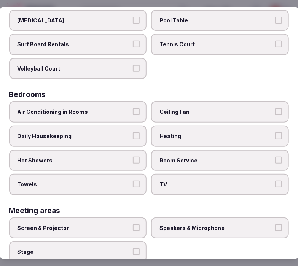
click at [133, 111] on button "Air Conditioning in Rooms" at bounding box center [136, 111] width 7 height 7
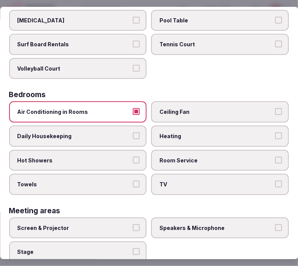
click at [133, 133] on button "Daily Housekeeping" at bounding box center [136, 136] width 7 height 7
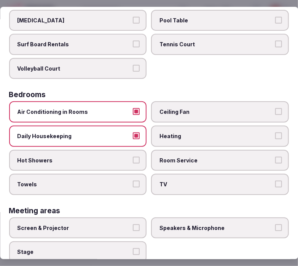
click at [103, 174] on label "Towels" at bounding box center [78, 184] width 138 height 21
click at [133, 181] on button "Towels" at bounding box center [136, 184] width 7 height 7
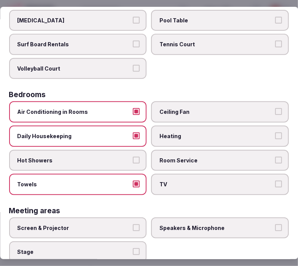
click at [116, 160] on span "Hot Showers" at bounding box center [73, 161] width 113 height 8
click at [133, 160] on button "Hot Showers" at bounding box center [136, 160] width 7 height 7
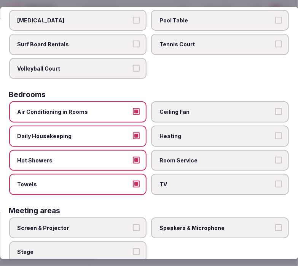
click at [175, 162] on label "Room Service" at bounding box center [220, 160] width 138 height 21
click at [275, 162] on button "Room Service" at bounding box center [278, 160] width 7 height 7
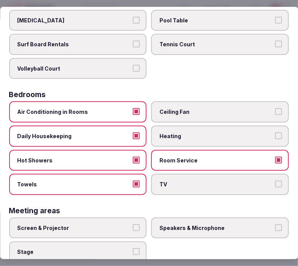
click at [171, 181] on span "TV" at bounding box center [216, 185] width 113 height 8
click at [275, 181] on button "TV" at bounding box center [278, 184] width 7 height 7
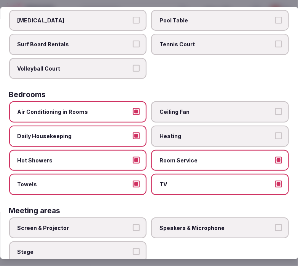
click at [122, 225] on span "Screen & Projector" at bounding box center [73, 229] width 113 height 8
click at [133, 225] on button "Screen & Projector" at bounding box center [136, 228] width 7 height 7
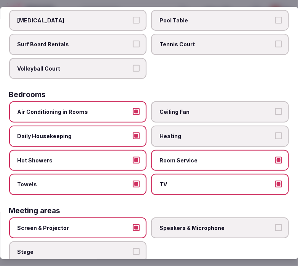
click at [168, 225] on span "Speakers & Microphone" at bounding box center [216, 229] width 113 height 8
click at [275, 225] on button "Speakers & Microphone" at bounding box center [278, 228] width 7 height 7
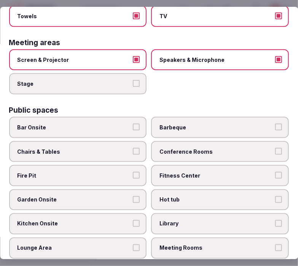
scroll to position [253, 0]
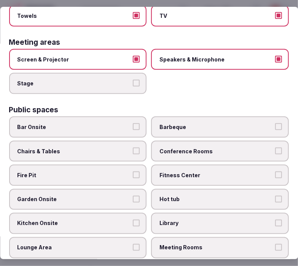
click at [120, 141] on label "Chairs & Tables" at bounding box center [78, 151] width 138 height 21
click at [133, 148] on button "Chairs & Tables" at bounding box center [136, 151] width 7 height 7
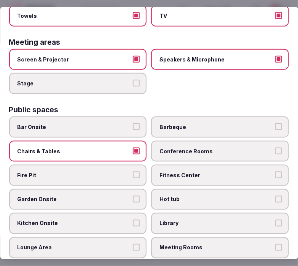
click at [168, 172] on span "Fitness Center" at bounding box center [216, 176] width 113 height 8
click at [275, 172] on button "Fitness Center" at bounding box center [278, 175] width 7 height 7
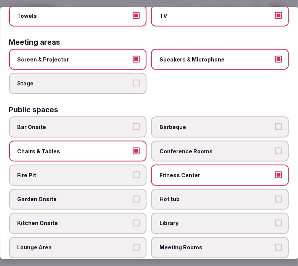
click at [123, 196] on span "Garden Onsite" at bounding box center [73, 200] width 113 height 8
click at [133, 196] on button "Garden Onsite" at bounding box center [136, 199] width 7 height 7
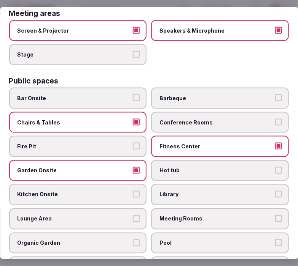
scroll to position [295, 0]
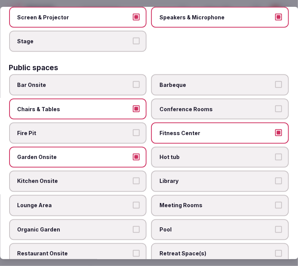
click at [126, 154] on span "Garden Onsite" at bounding box center [73, 158] width 113 height 8
click at [133, 154] on button "Garden Onsite" at bounding box center [136, 157] width 7 height 7
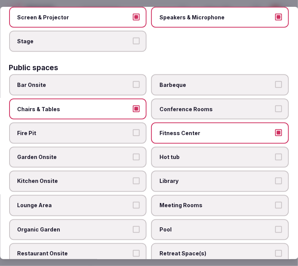
click at [151, 171] on label "Library" at bounding box center [220, 181] width 138 height 21
click at [275, 178] on button "Library" at bounding box center [278, 181] width 7 height 7
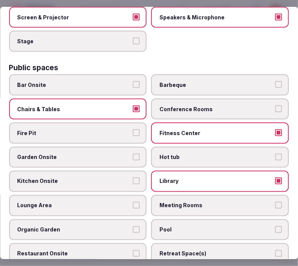
click at [138, 171] on label "Kitchen Onsite" at bounding box center [78, 181] width 138 height 21
click at [138, 178] on button "Kitchen Onsite" at bounding box center [136, 181] width 7 height 7
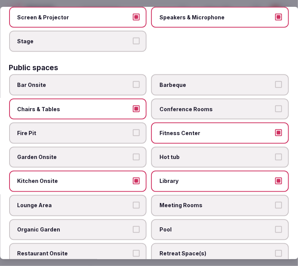
click at [209, 175] on label "Library" at bounding box center [220, 181] width 138 height 21
click at [275, 178] on button "Library" at bounding box center [278, 181] width 7 height 7
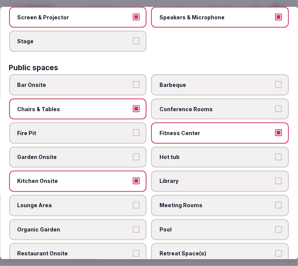
click at [134, 178] on button "Kitchen Onsite" at bounding box center [136, 181] width 7 height 7
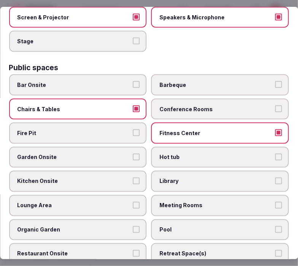
click at [173, 202] on span "Meeting Rooms" at bounding box center [216, 206] width 113 height 8
click at [275, 202] on button "Meeting Rooms" at bounding box center [278, 205] width 7 height 7
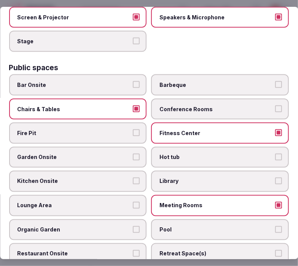
click at [133, 202] on button "Lounge Area" at bounding box center [136, 205] width 7 height 7
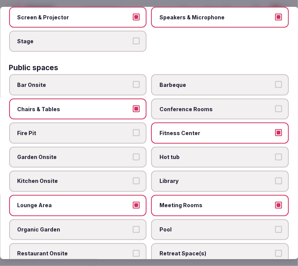
click at [188, 223] on label "Pool" at bounding box center [220, 230] width 138 height 21
click at [275, 226] on button "Pool" at bounding box center [278, 229] width 7 height 7
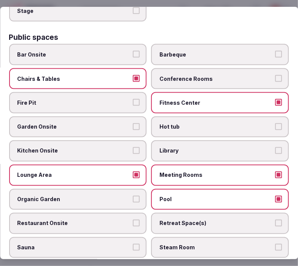
scroll to position [337, 0]
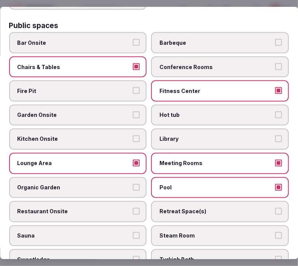
click at [111, 112] on span "Garden Onsite" at bounding box center [73, 116] width 113 height 8
click at [133, 112] on button "Garden Onsite" at bounding box center [136, 115] width 7 height 7
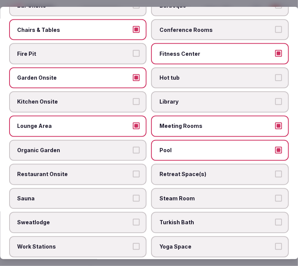
scroll to position [422, 0]
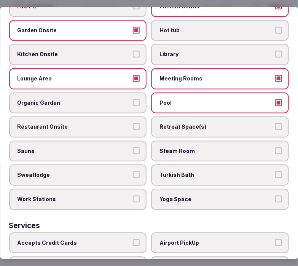
click at [176, 124] on span "Retreat Space(s)" at bounding box center [216, 128] width 113 height 8
click at [275, 124] on button "Retreat Space(s)" at bounding box center [278, 127] width 7 height 7
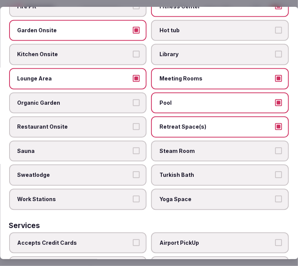
click at [174, 124] on span "Retreat Space(s)" at bounding box center [216, 128] width 113 height 8
click at [275, 124] on button "Retreat Space(s)" at bounding box center [278, 127] width 7 height 7
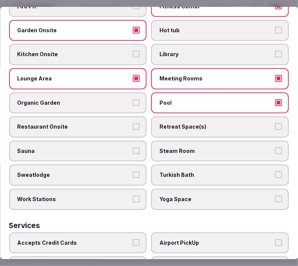
scroll to position [464, 0]
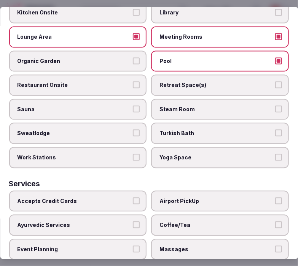
drag, startPoint x: 126, startPoint y: 184, endPoint x: 130, endPoint y: 189, distance: 6.8
click at [126, 198] on span "Accepts Credit Cards" at bounding box center [73, 202] width 113 height 8
click at [133, 198] on button "Accepts Credit Cards" at bounding box center [136, 201] width 7 height 7
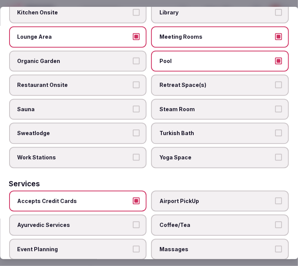
drag, startPoint x: 168, startPoint y: 211, endPoint x: 170, endPoint y: 215, distance: 4.6
click at [169, 222] on span "Coffee/Tea" at bounding box center [216, 226] width 113 height 8
click at [201, 219] on label "Coffee/Tea" at bounding box center [220, 225] width 138 height 21
click at [275, 222] on button "Coffee/Tea" at bounding box center [278, 225] width 7 height 7
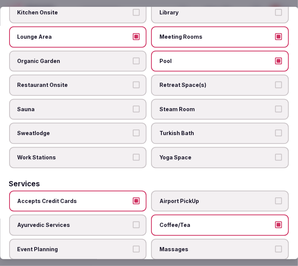
click at [208, 239] on label "Massages" at bounding box center [220, 249] width 138 height 21
click at [275, 246] on button "Massages" at bounding box center [278, 249] width 7 height 7
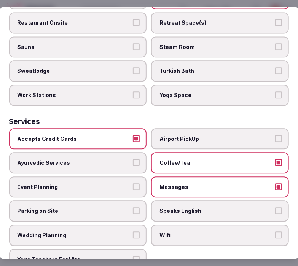
scroll to position [527, 0]
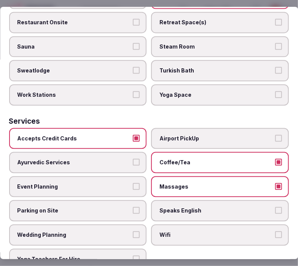
click at [208, 207] on span "Speaks English" at bounding box center [216, 211] width 113 height 8
click at [275, 207] on button "Speaks English" at bounding box center [278, 210] width 7 height 7
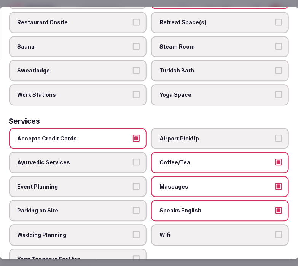
click at [206, 231] on span "Wifi" at bounding box center [216, 235] width 113 height 8
click at [275, 231] on button "Wifi" at bounding box center [278, 234] width 7 height 7
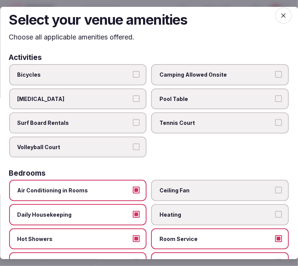
scroll to position [0, 0]
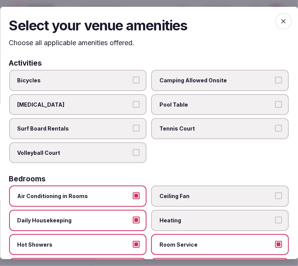
click at [279, 20] on icon "button" at bounding box center [283, 21] width 8 height 8
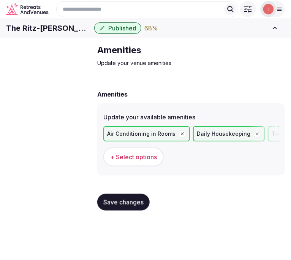
click at [130, 206] on span "Save changes" at bounding box center [123, 202] width 40 height 8
click at [0, 0] on span "Food & dining" at bounding box center [0, 0] width 0 height 0
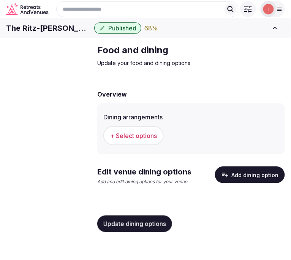
click at [142, 140] on span "+ Select options" at bounding box center [133, 135] width 47 height 8
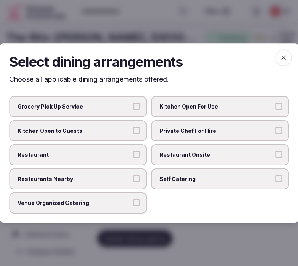
click at [133, 163] on label "Restaurant" at bounding box center [78, 154] width 138 height 21
click at [133, 158] on button "Restaurant" at bounding box center [136, 154] width 7 height 7
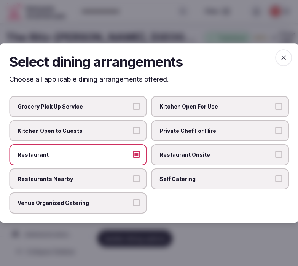
click at [178, 151] on span "Restaurant Onsite" at bounding box center [216, 155] width 113 height 8
click at [275, 151] on button "Restaurant Onsite" at bounding box center [278, 154] width 7 height 7
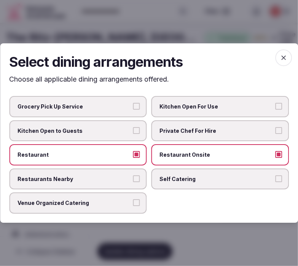
type button "on"
click at [143, 178] on label "Restaurants Nearby" at bounding box center [78, 179] width 138 height 21
click at [140, 178] on button "Restaurants Nearby" at bounding box center [136, 179] width 7 height 7
type button "on"
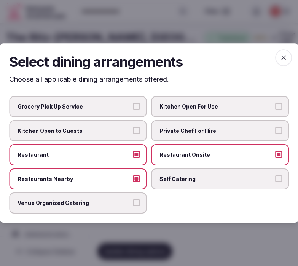
click at [280, 55] on icon "button" at bounding box center [283, 58] width 8 height 8
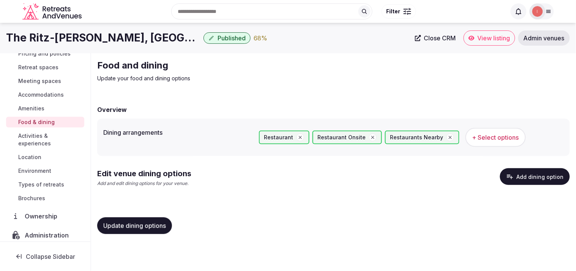
click at [127, 219] on button "Update dining options" at bounding box center [134, 225] width 75 height 17
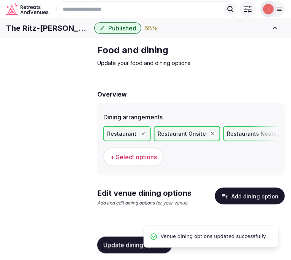
scroll to position [0, 85]
